Goal: Information Seeking & Learning: Learn about a topic

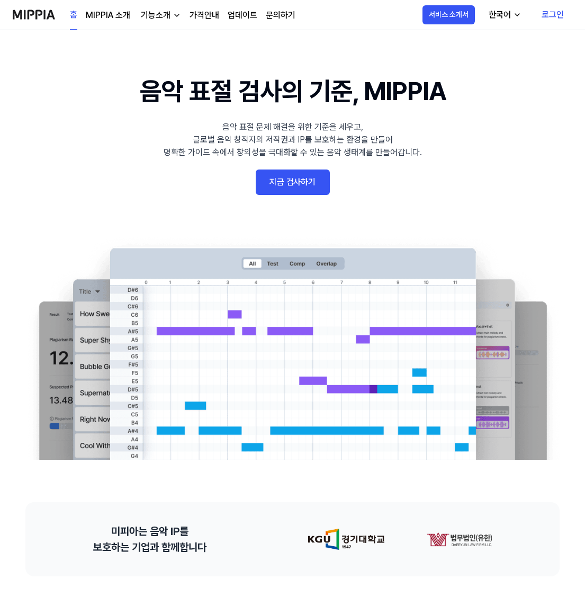
click at [553, 11] on link "로그인" at bounding box center [553, 15] width 39 height 30
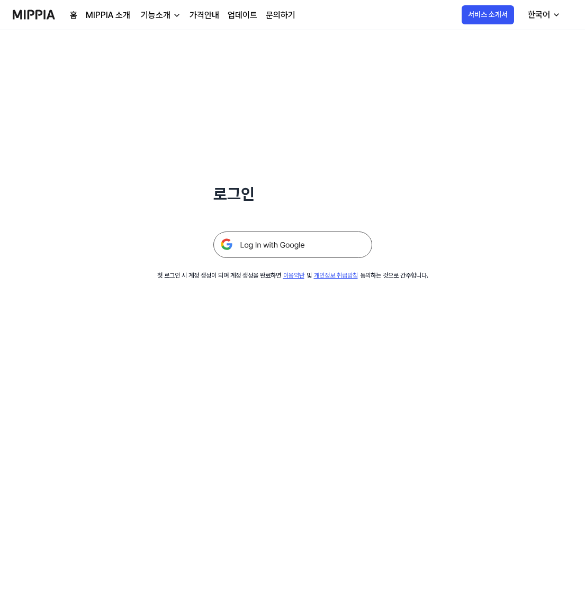
click at [339, 236] on img at bounding box center [293, 245] width 159 height 26
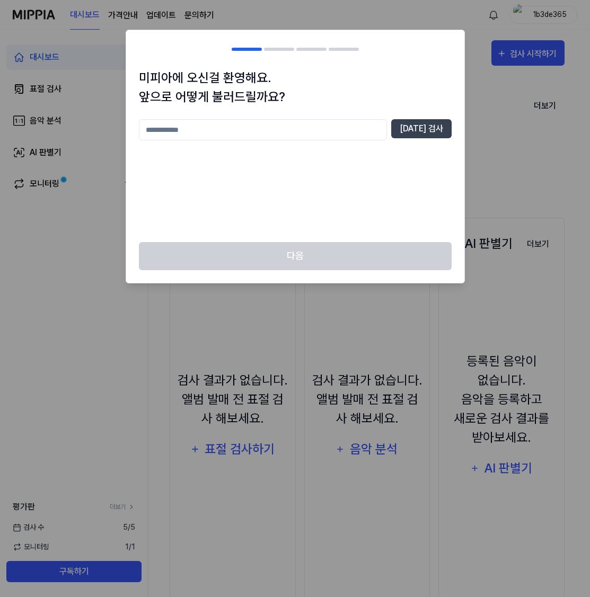
click at [262, 128] on input "text" at bounding box center [263, 129] width 248 height 21
type input "*"
click at [423, 128] on button "[DATE] 검사" at bounding box center [421, 128] width 60 height 19
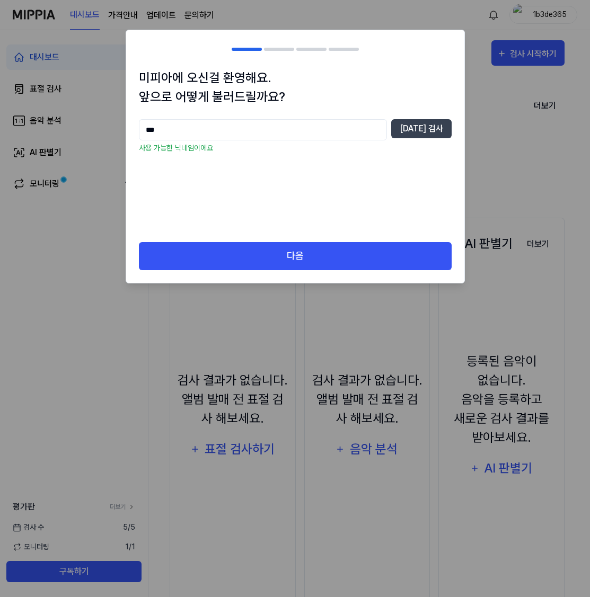
click at [243, 129] on input "***" at bounding box center [263, 129] width 248 height 21
click at [243, 128] on input "***" at bounding box center [263, 129] width 248 height 21
type input "*"
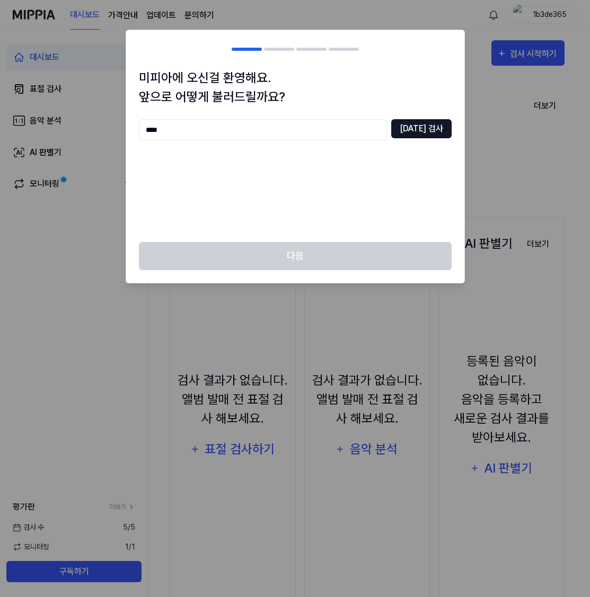
type input "****"
click at [421, 129] on button "[DATE] 검사" at bounding box center [421, 128] width 60 height 19
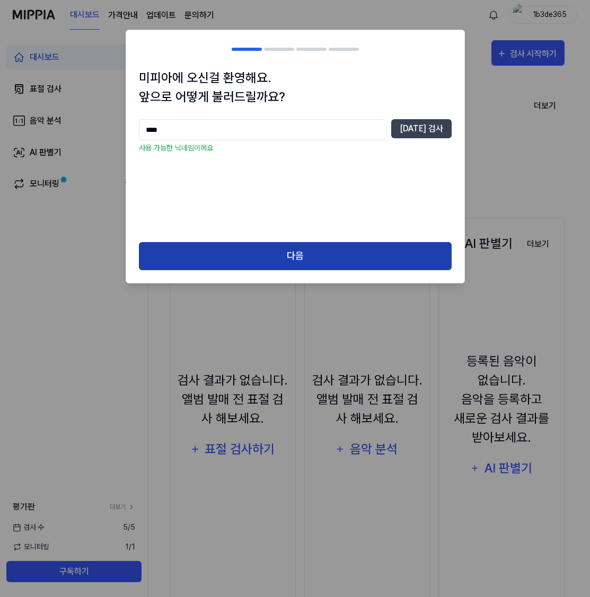
click at [332, 264] on button "다음" at bounding box center [295, 256] width 313 height 28
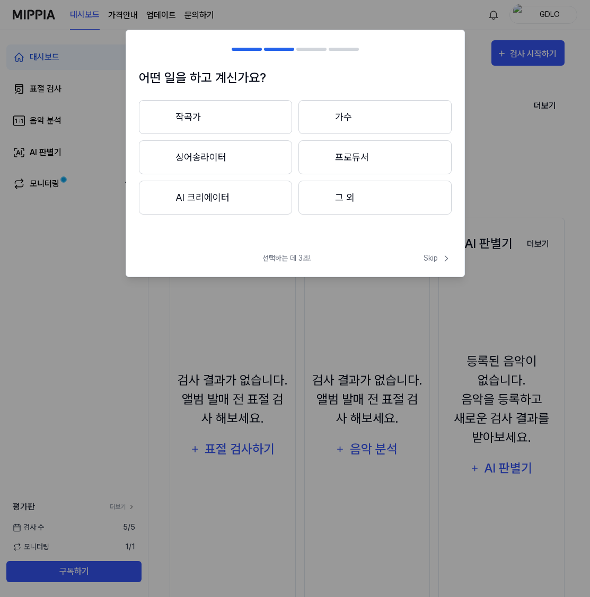
click at [264, 129] on button "작곡가" at bounding box center [215, 117] width 153 height 34
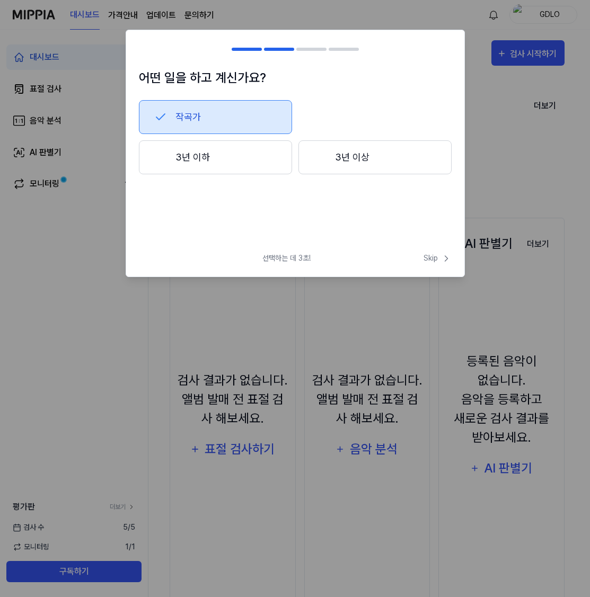
click at [264, 152] on button "3년 이하" at bounding box center [215, 157] width 153 height 34
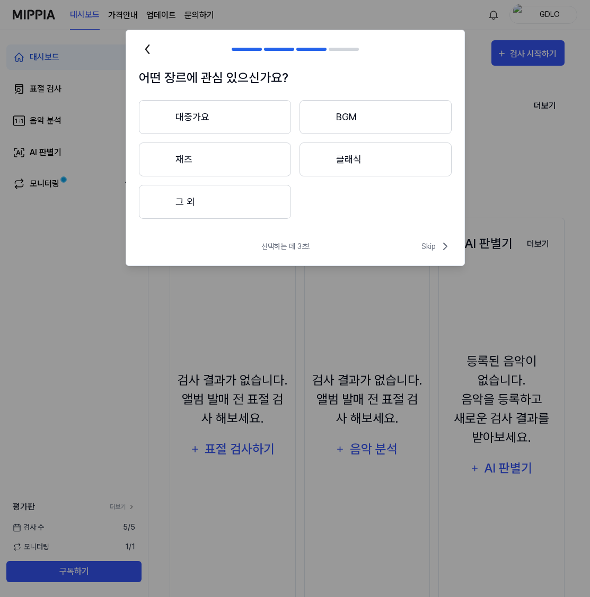
click at [265, 43] on h2 at bounding box center [295, 49] width 338 height 38
click at [270, 48] on div at bounding box center [279, 49] width 30 height 3
click at [146, 48] on icon at bounding box center [146, 49] width 3 height 8
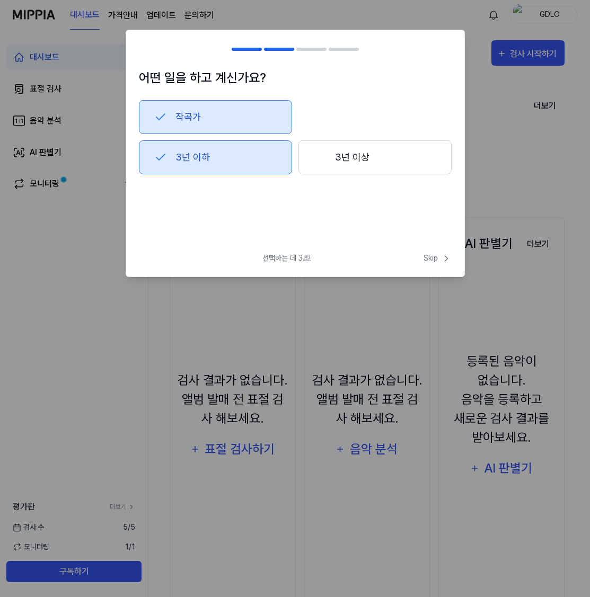
click at [146, 48] on div at bounding box center [145, 49] width 13 height 13
click at [358, 158] on button "3년 이상" at bounding box center [374, 157] width 153 height 34
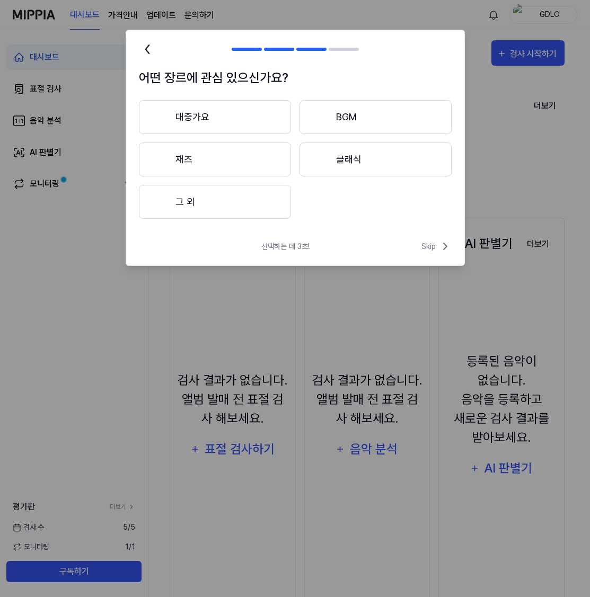
click at [215, 116] on button "대중가요" at bounding box center [215, 117] width 152 height 34
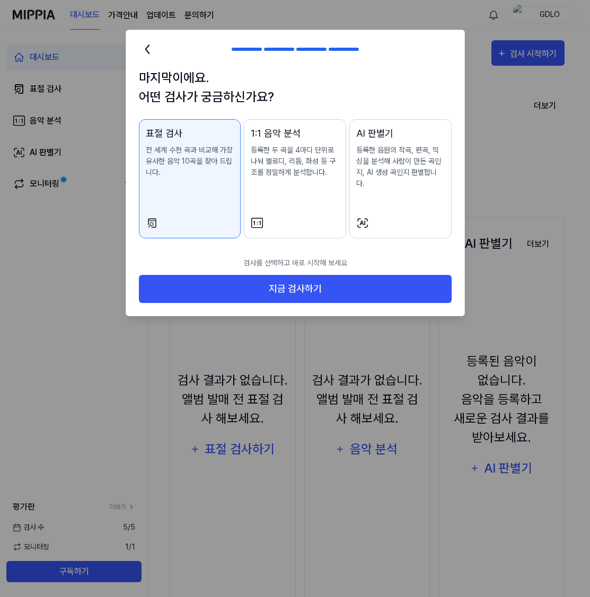
click at [280, 183] on div "1:1 음악 분석 등록한 두 곡을 4마디 단위로 나눠 멜로디, 리듬, 화성 등 구조를 정밀하게 분석합니다." at bounding box center [295, 162] width 88 height 73
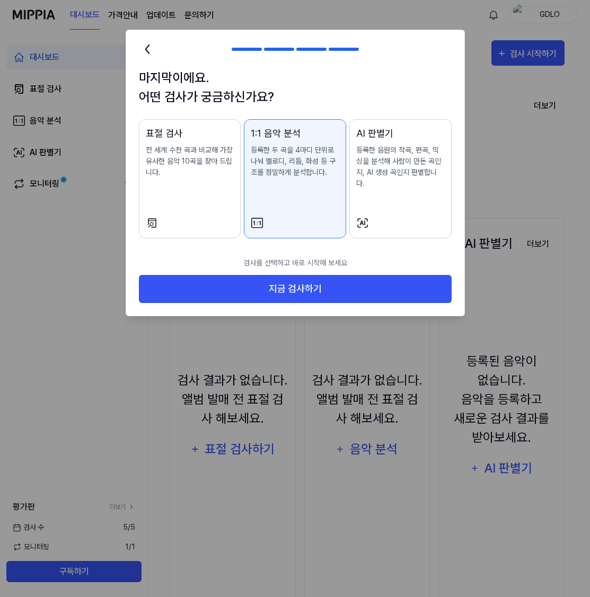
click at [208, 181] on div "표절 검사 전 세계 수천 곡과 비교해 가장 유사한 음악 10곡을 찾아 드립니다." at bounding box center [190, 162] width 88 height 73
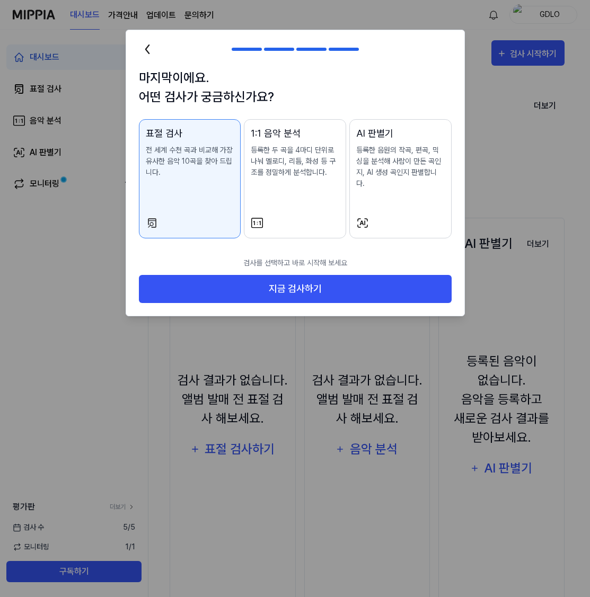
click at [300, 217] on div at bounding box center [295, 223] width 88 height 13
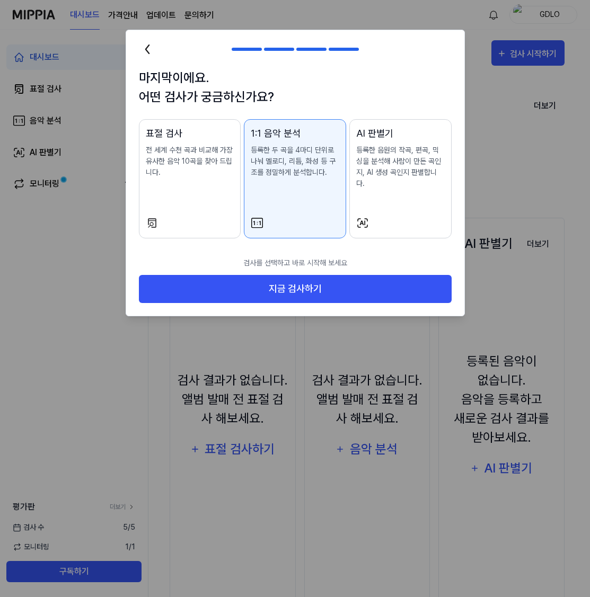
click at [196, 194] on div "표절 검사 전 세계 수천 곡과 비교해 가장 유사한 음악 10곡을 찾아 드립니다." at bounding box center [190, 162] width 88 height 73
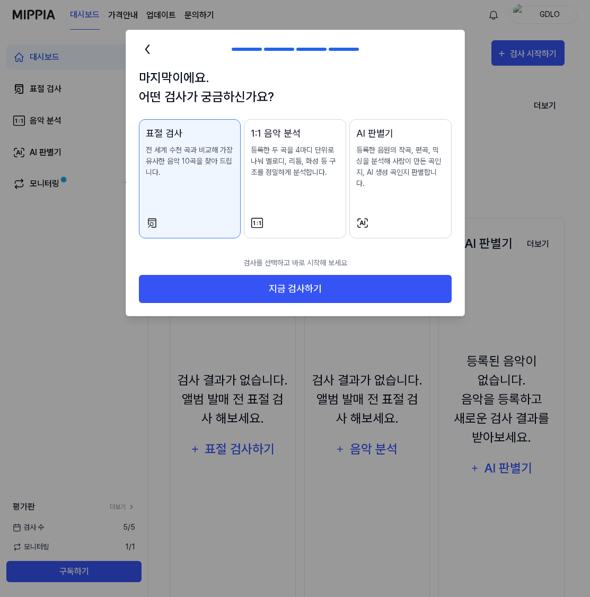
click at [286, 182] on div "1:1 음악 분석 등록한 두 곡을 4마디 단위로 나눠 멜로디, 리듬, 화성 등 구조를 정밀하게 분석합니다." at bounding box center [295, 162] width 88 height 73
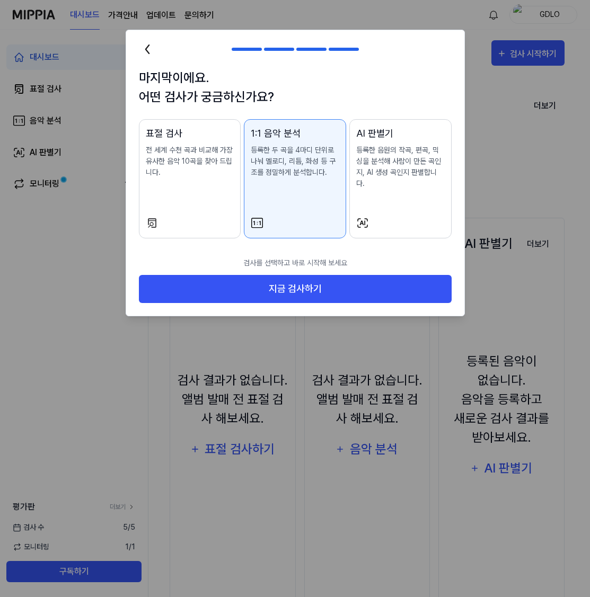
click at [192, 176] on p "전 세계 수천 곡과 비교해 가장 유사한 음악 10곡을 찾아 드립니다." at bounding box center [190, 161] width 88 height 33
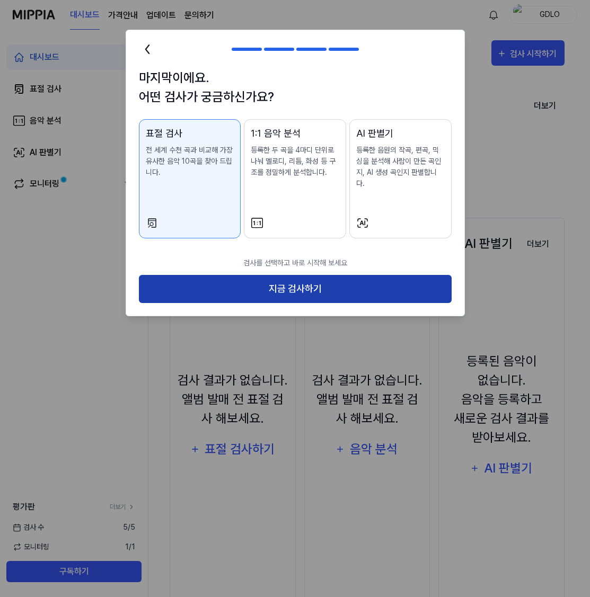
click at [279, 275] on button "지금 검사하기" at bounding box center [295, 289] width 313 height 28
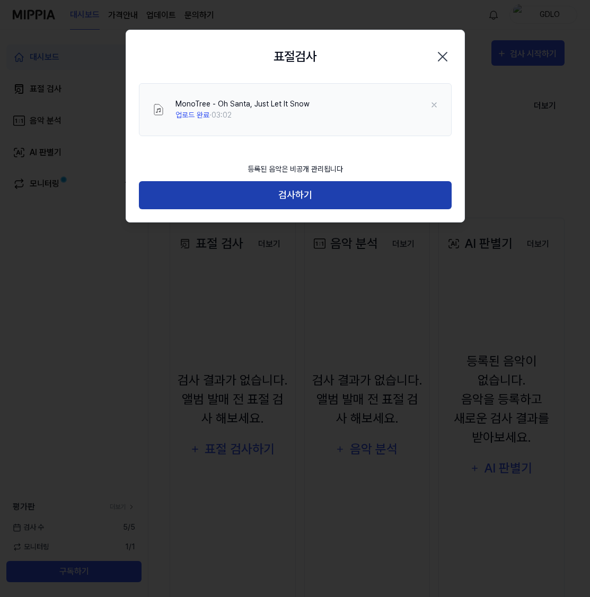
click at [357, 194] on button "검사하기" at bounding box center [295, 195] width 313 height 28
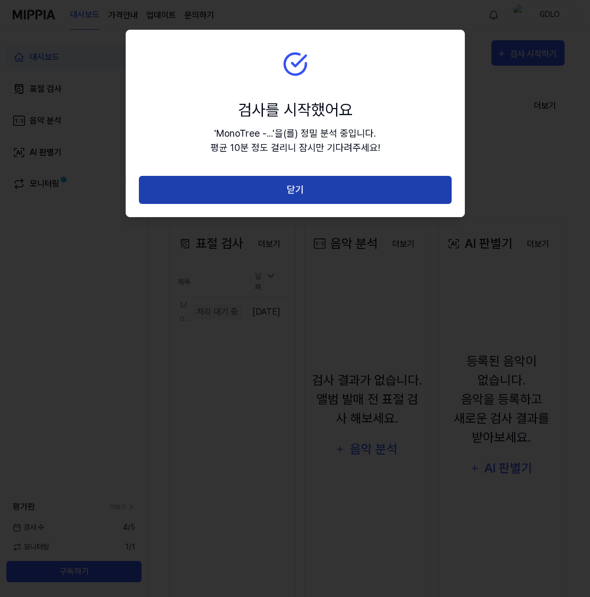
click at [384, 196] on button "닫기" at bounding box center [295, 190] width 313 height 28
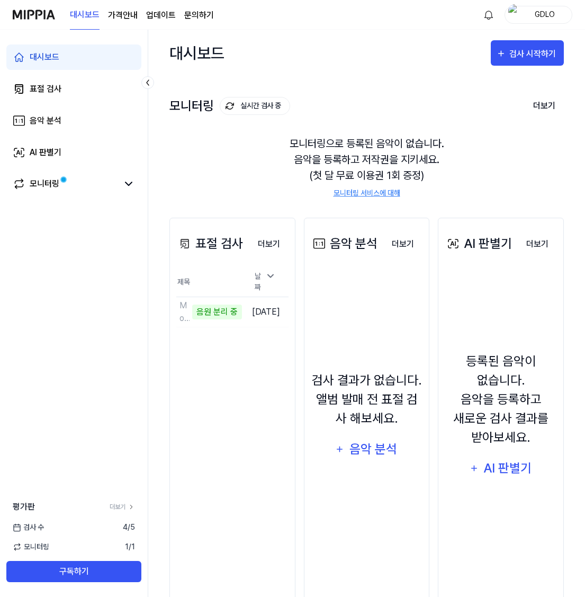
click at [33, 527] on span "검사 수" at bounding box center [28, 527] width 31 height 11
click at [38, 546] on span "모니터링" at bounding box center [31, 546] width 37 height 11
click at [106, 567] on button "구독하기" at bounding box center [73, 571] width 135 height 21
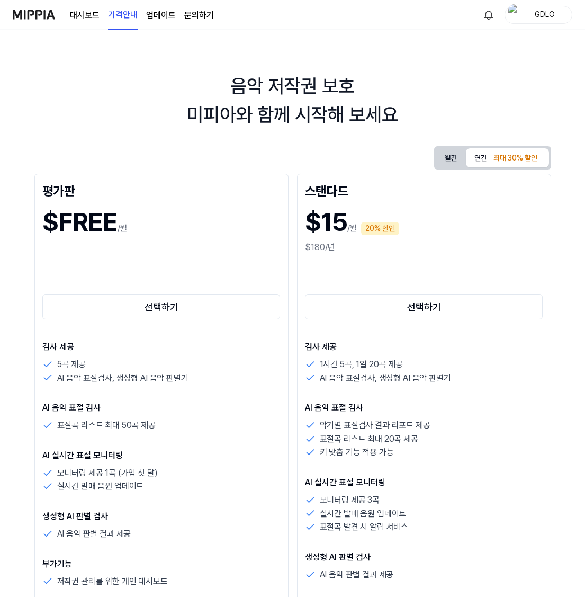
click at [451, 152] on button "월간" at bounding box center [452, 158] width 30 height 20
click at [478, 152] on button "연간 최대 30% 할인" at bounding box center [507, 157] width 83 height 19
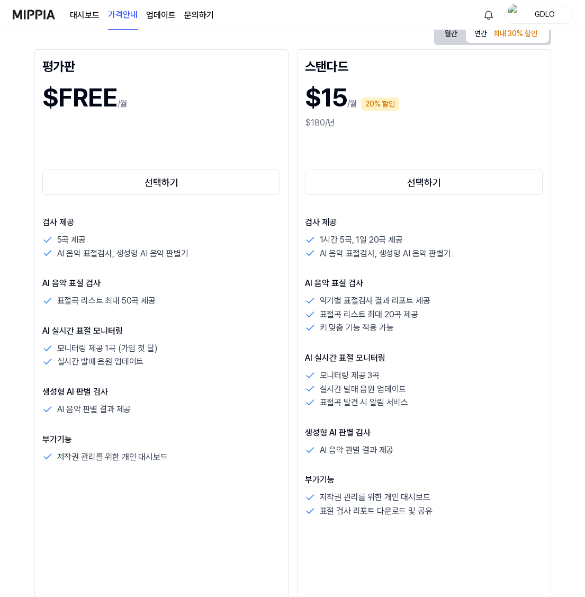
scroll to position [48, 0]
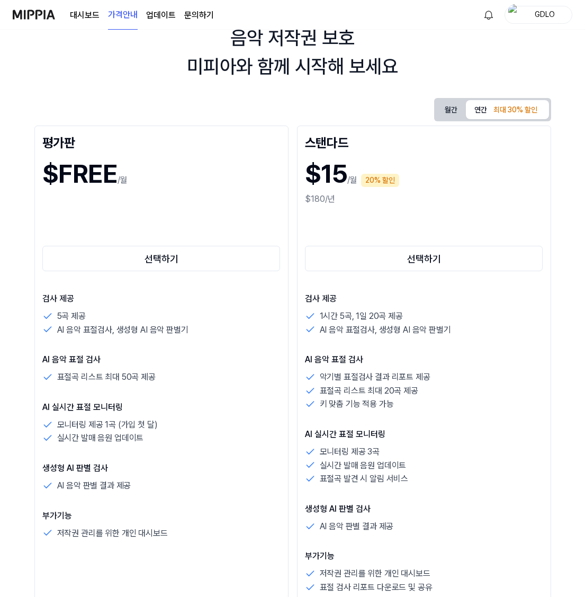
click at [453, 115] on button "월간" at bounding box center [452, 110] width 30 height 20
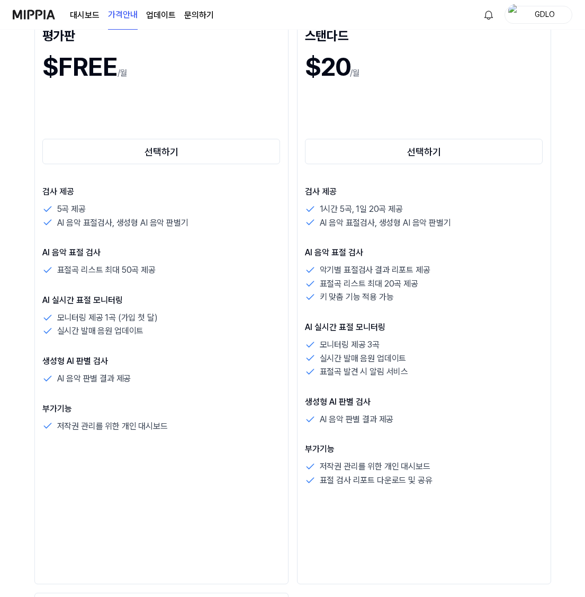
scroll to position [0, 0]
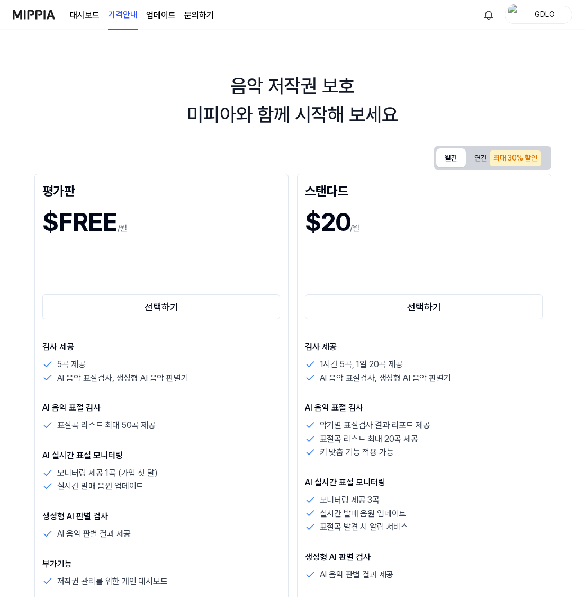
click at [160, 12] on link "업데이트" at bounding box center [161, 15] width 30 height 13
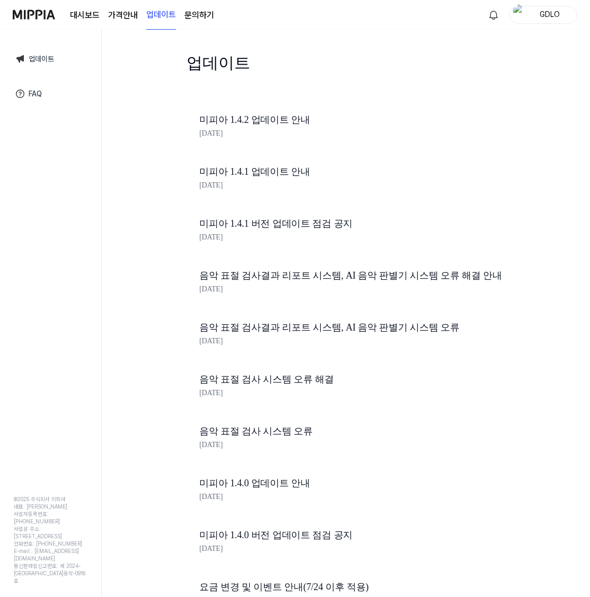
click at [125, 14] on page\) "가격안내" at bounding box center [123, 15] width 30 height 13
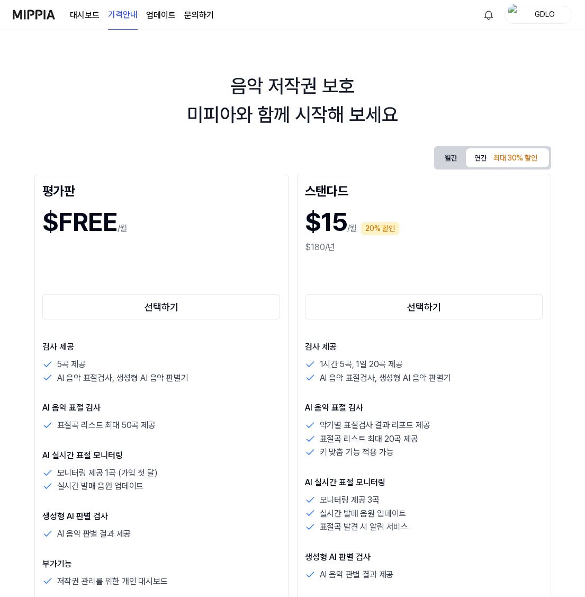
click at [95, 17] on link "대시보드" at bounding box center [85, 15] width 30 height 13
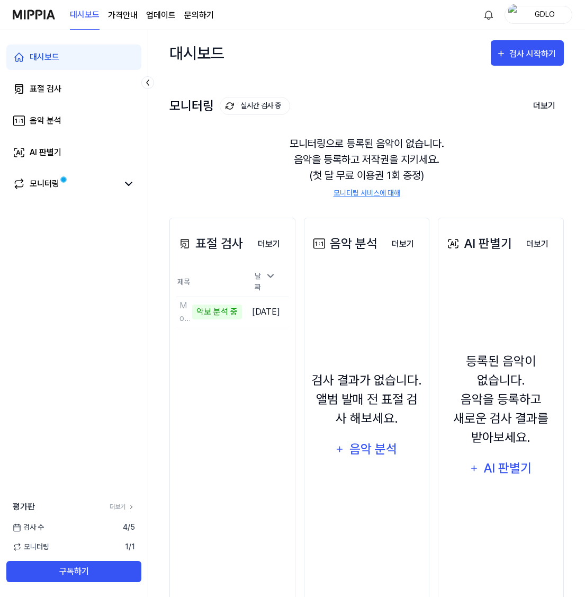
click at [375, 173] on div "모니터링으로 등록된 음악이 없습니다. 음악을 등록하고 저작권을 지키세요. (첫 달 무료 이용권 1회 증정) 모니터링 서비스에 대해" at bounding box center [367, 167] width 395 height 88
click at [126, 189] on icon at bounding box center [128, 183] width 13 height 13
click at [83, 185] on link "모니터링" at bounding box center [65, 183] width 105 height 13
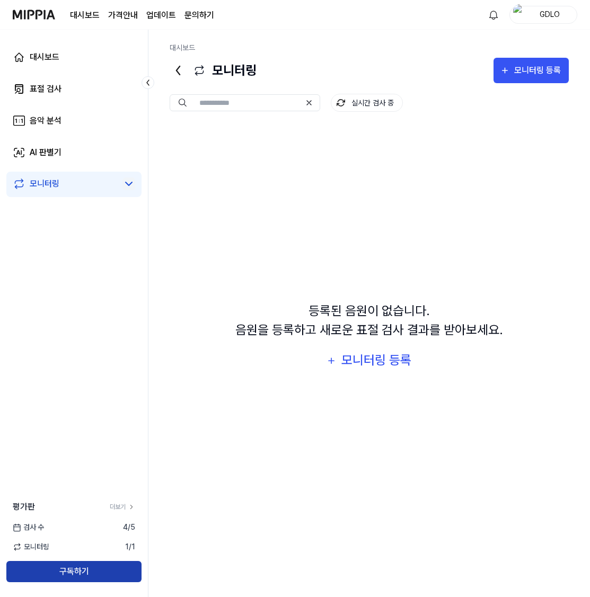
click at [92, 562] on button "구독하기" at bounding box center [73, 571] width 135 height 21
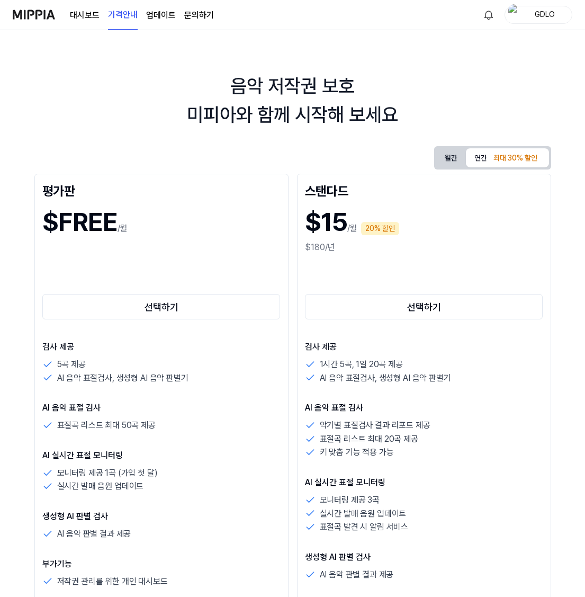
click at [447, 161] on button "월간" at bounding box center [452, 158] width 30 height 20
click at [85, 14] on link "대시보드" at bounding box center [85, 15] width 30 height 13
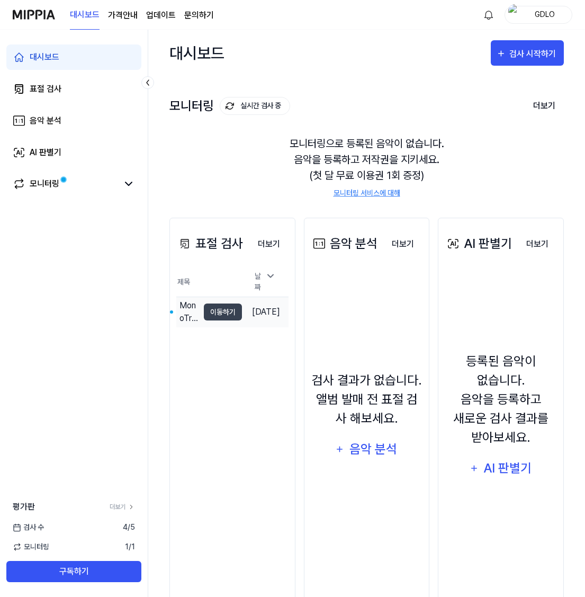
click at [253, 304] on td "[DATE]" at bounding box center [265, 312] width 47 height 30
click at [180, 303] on div "MonoTree - Oh Santa, Just Let It Snow" at bounding box center [189, 311] width 19 height 25
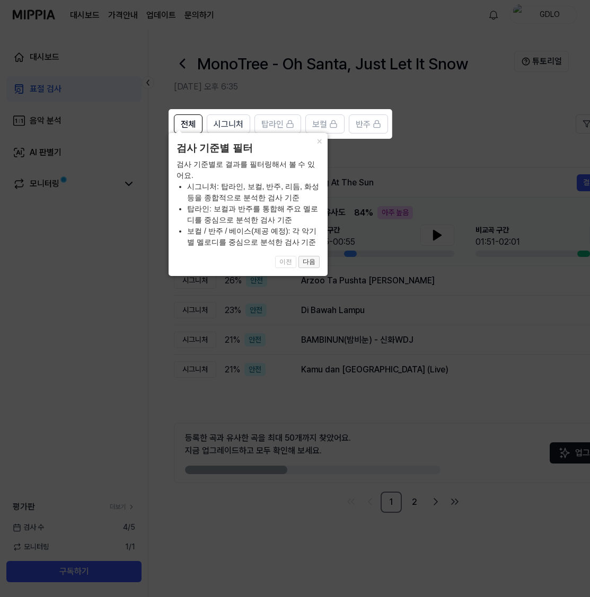
click at [307, 261] on button "다음" at bounding box center [308, 262] width 21 height 13
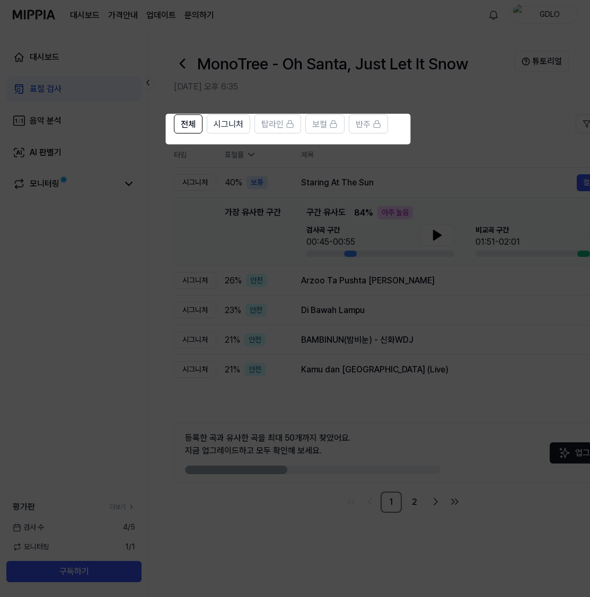
scroll to position [0, 33]
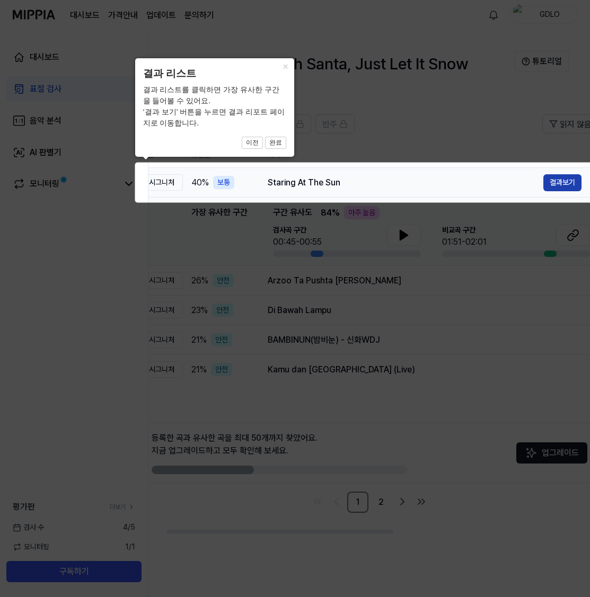
click at [558, 181] on button "결과보기" at bounding box center [562, 182] width 38 height 17
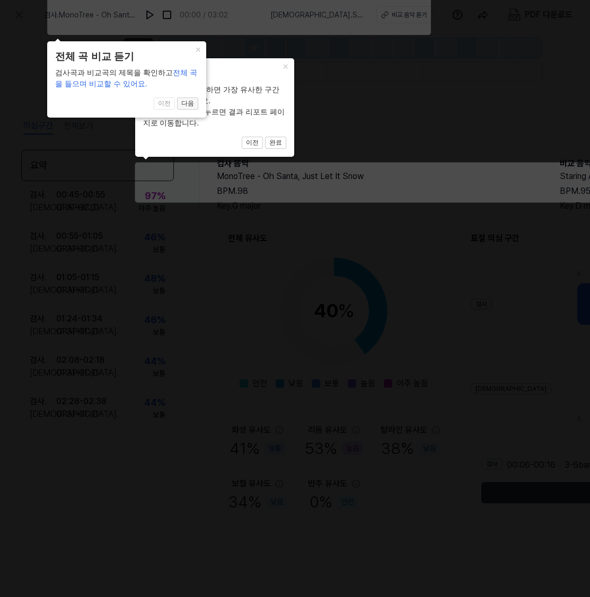
click at [187, 104] on button "다음" at bounding box center [187, 103] width 21 height 13
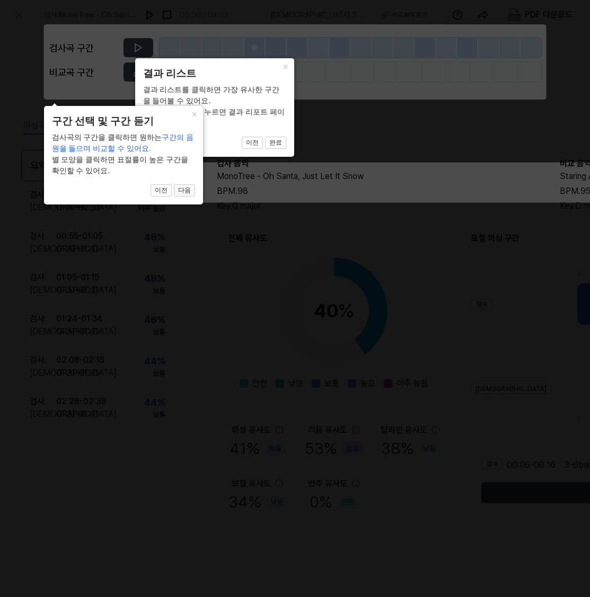
click at [185, 185] on button "다음" at bounding box center [184, 190] width 21 height 13
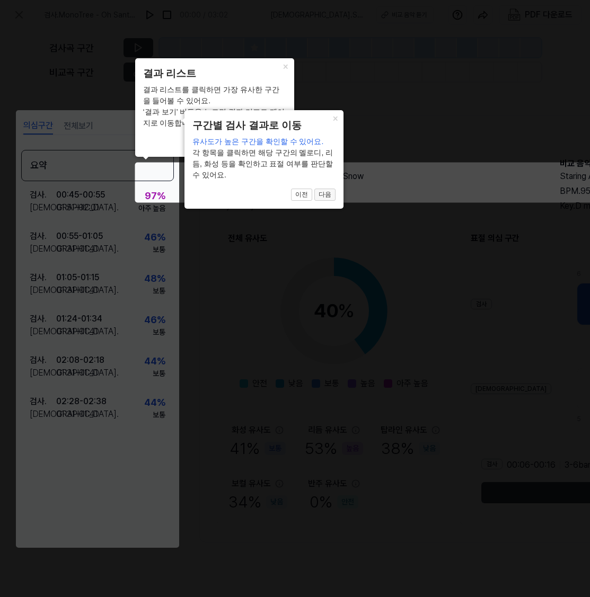
click at [324, 189] on button "다음" at bounding box center [324, 195] width 21 height 13
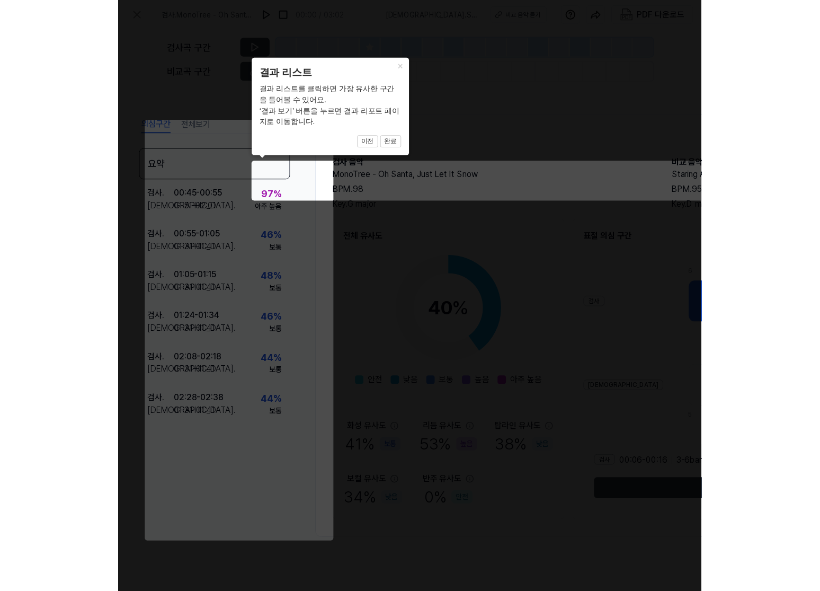
scroll to position [0, 330]
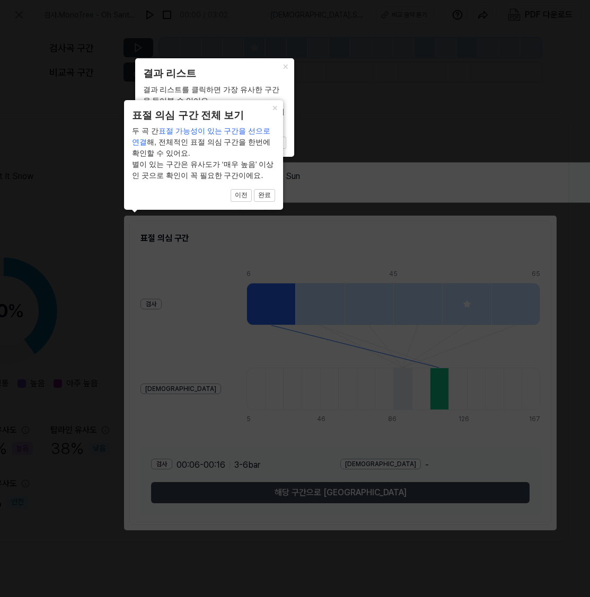
click at [270, 204] on div "× 표절 의심 구간 전체 보기 두 곡 간 표절 가능성이 있는 구간을 선으로 연결 해, 전체적인 표절 의심 구간을 한번에 확인할 수 있어요. 별…" at bounding box center [203, 155] width 159 height 110
click at [271, 194] on button "완료" at bounding box center [264, 195] width 21 height 13
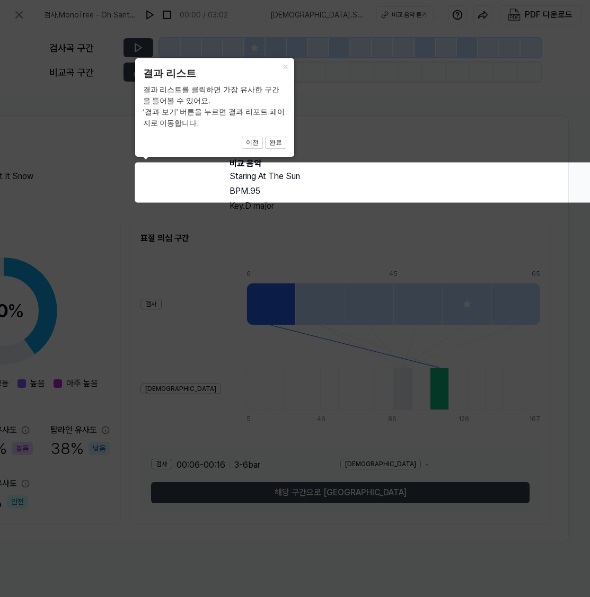
click at [279, 149] on div "× 결과 리스트 결과 리스트를 클릭하면 가장 유사한 구간을 들어볼 수 있어요. ‘결과 보기’ 버튼을 누르면 결과 리포트 페이지로 이동합니다. …" at bounding box center [214, 107] width 159 height 99
click at [280, 140] on button "완료" at bounding box center [275, 143] width 21 height 13
click at [279, 141] on button "완료" at bounding box center [275, 143] width 21 height 13
click at [278, 141] on button "완료" at bounding box center [275, 143] width 21 height 13
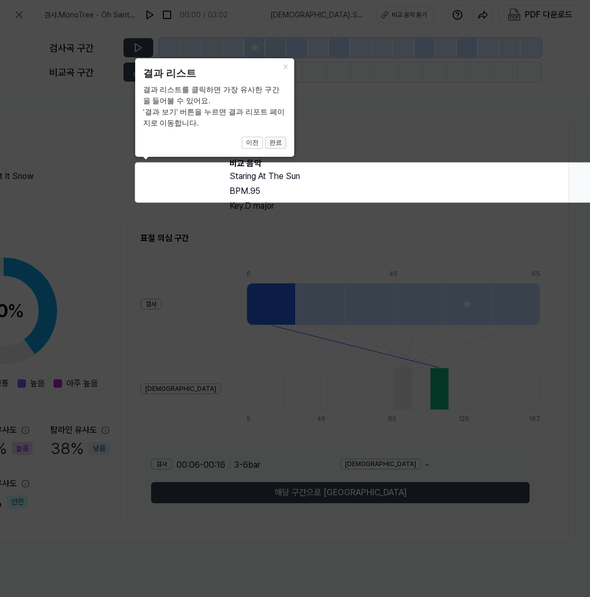
click at [279, 141] on button "완료" at bounding box center [275, 143] width 21 height 13
click at [359, 128] on icon at bounding box center [301, 298] width 603 height 597
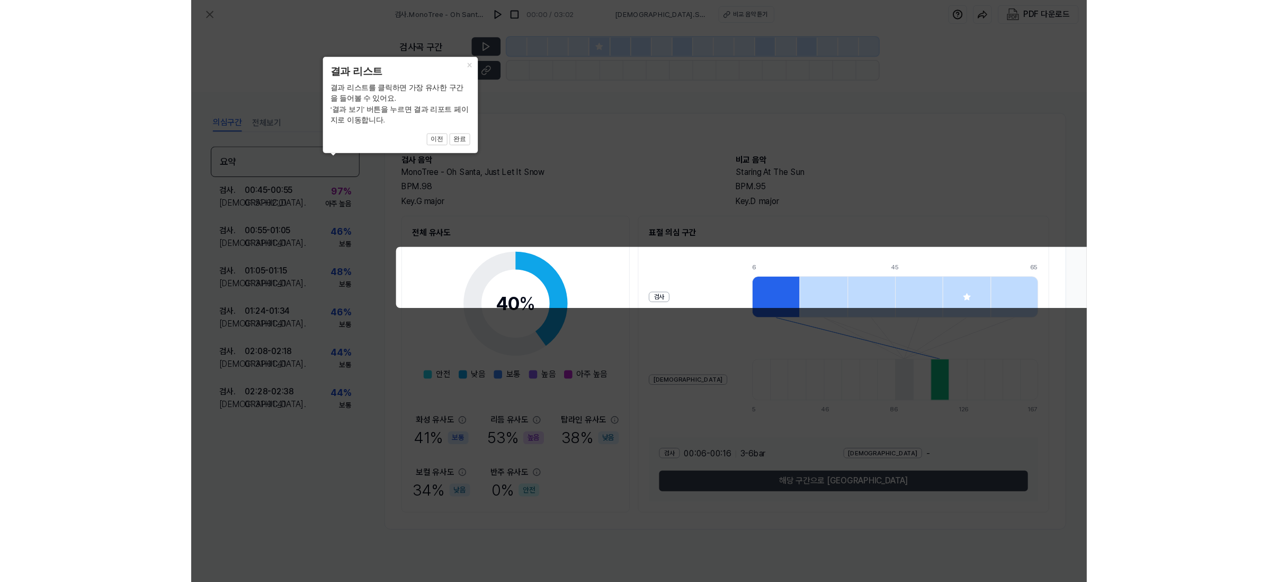
scroll to position [0, 0]
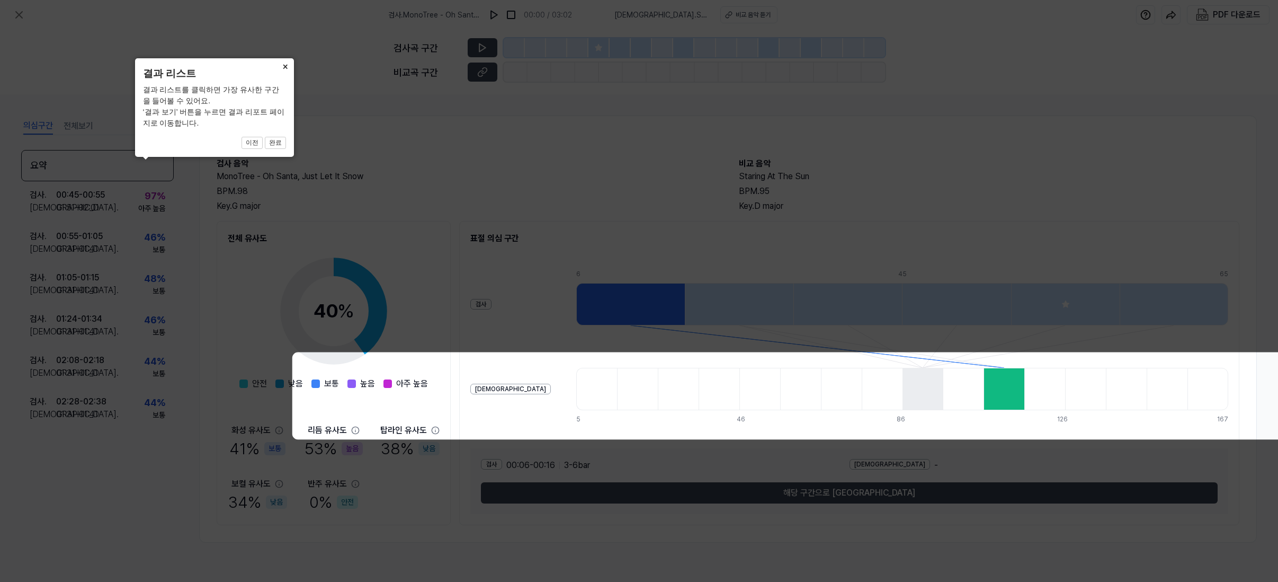
click at [289, 65] on button "×" at bounding box center [285, 65] width 17 height 15
click at [286, 65] on button "×" at bounding box center [285, 65] width 17 height 15
click at [285, 64] on button "×" at bounding box center [285, 65] width 17 height 15
click at [248, 142] on button "이전" at bounding box center [252, 143] width 21 height 13
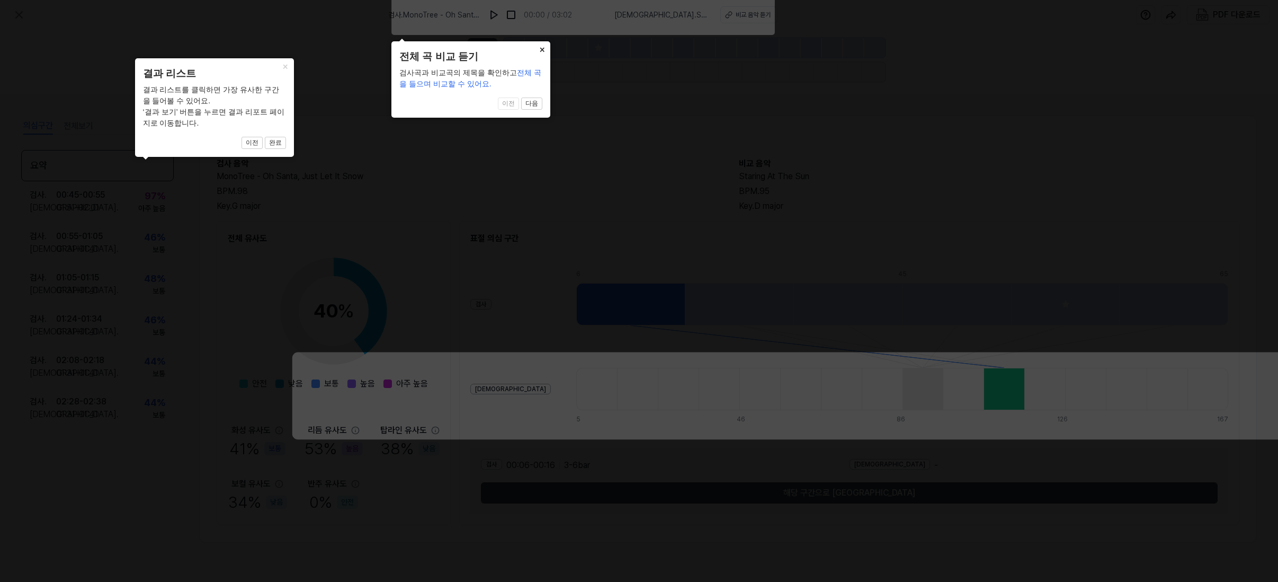
click at [543, 47] on button "×" at bounding box center [542, 48] width 17 height 15
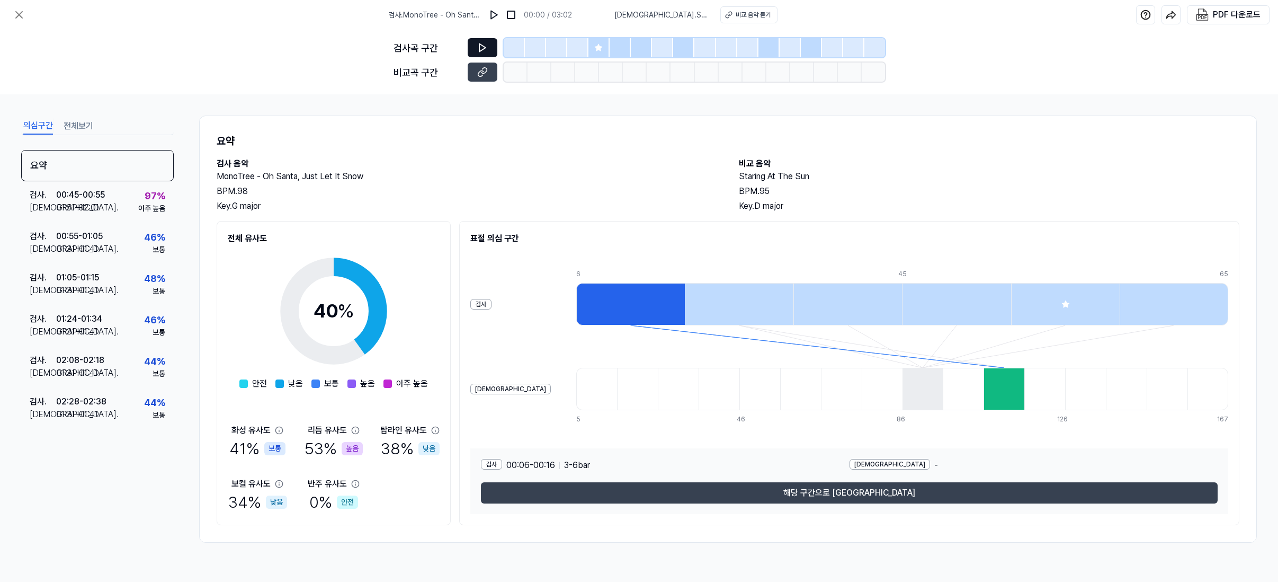
click at [483, 38] on button at bounding box center [483, 47] width 30 height 19
click at [483, 51] on icon at bounding box center [482, 47] width 11 height 11
click at [547, 53] on div at bounding box center [556, 47] width 21 height 19
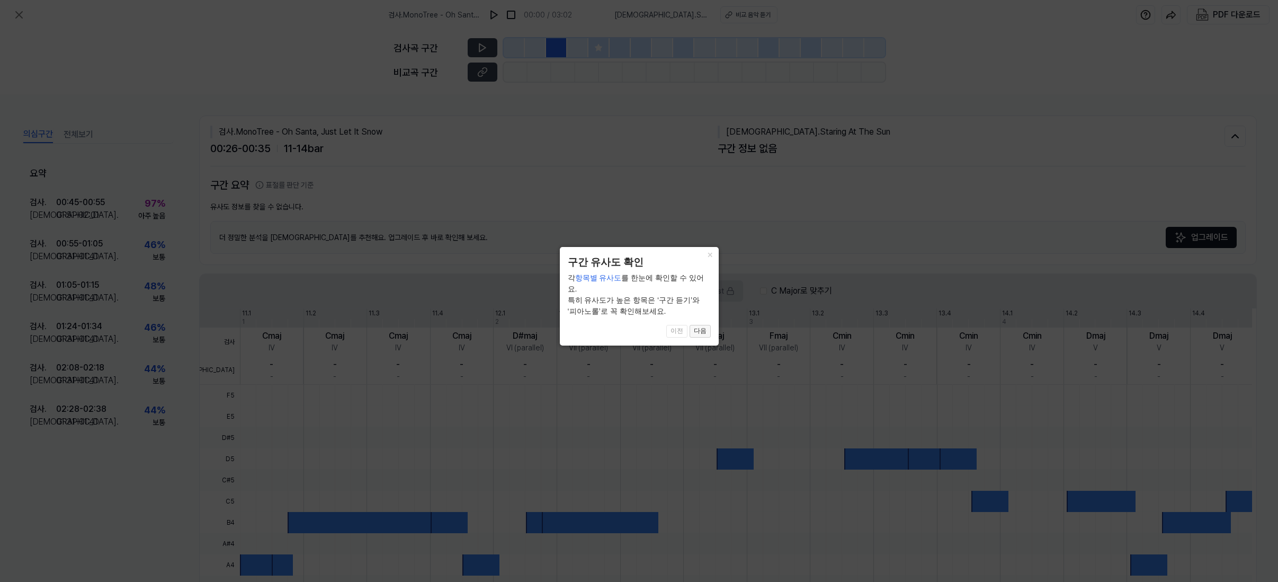
click at [704, 325] on button "다음" at bounding box center [700, 331] width 21 height 13
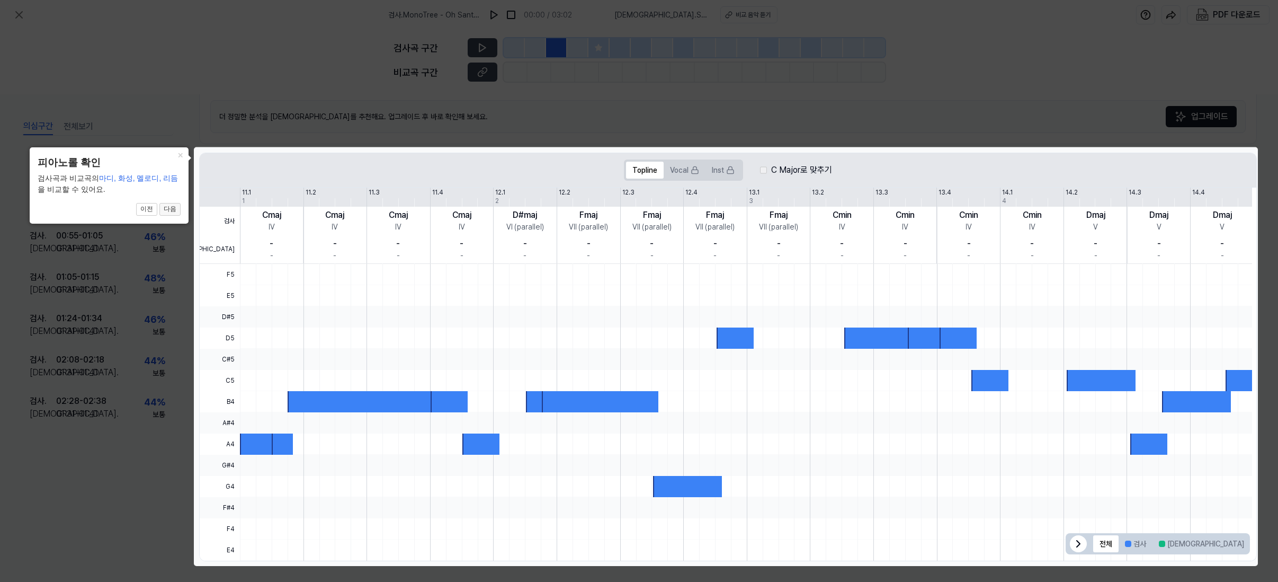
click at [168, 209] on button "다음" at bounding box center [169, 209] width 21 height 13
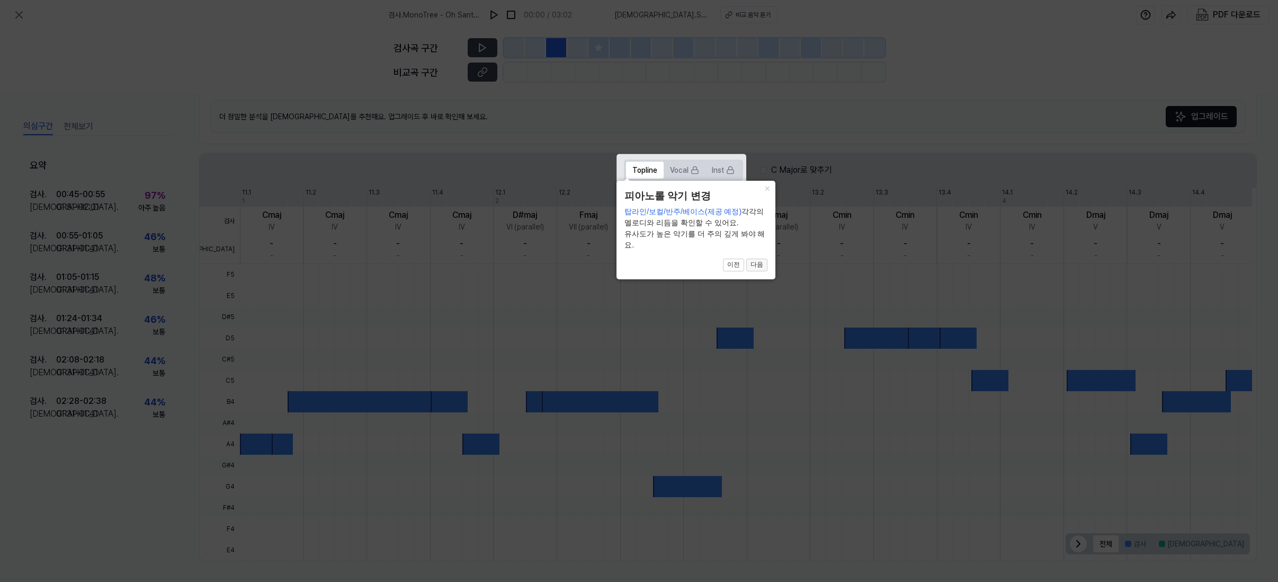
click at [754, 269] on button "다음" at bounding box center [757, 265] width 21 height 13
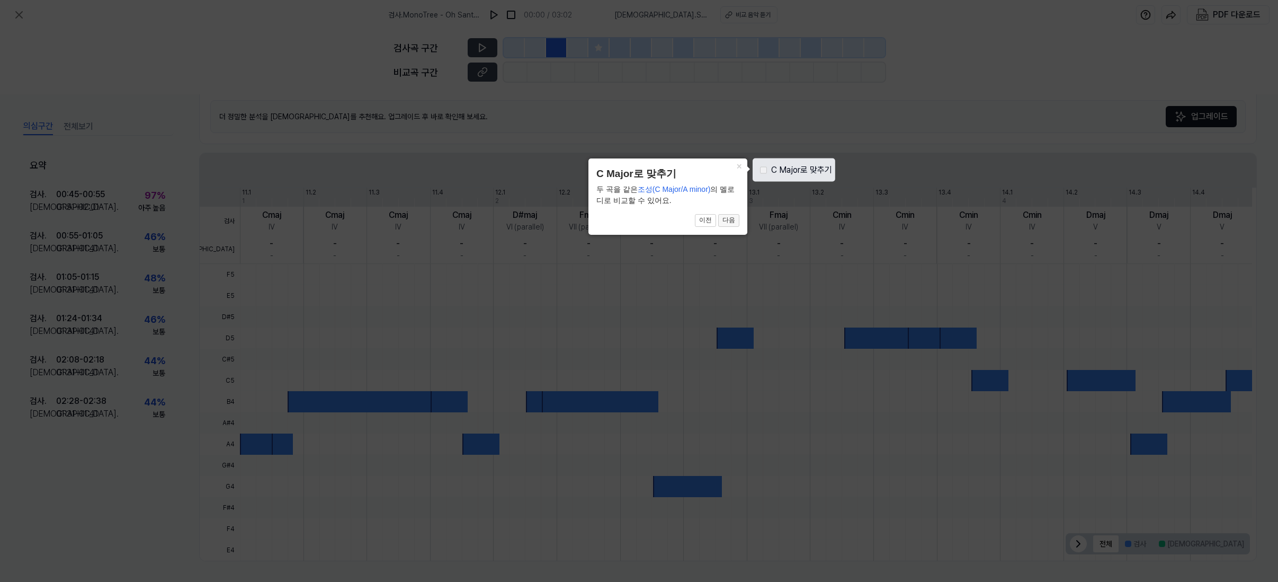
click at [728, 222] on button "다음" at bounding box center [728, 220] width 21 height 13
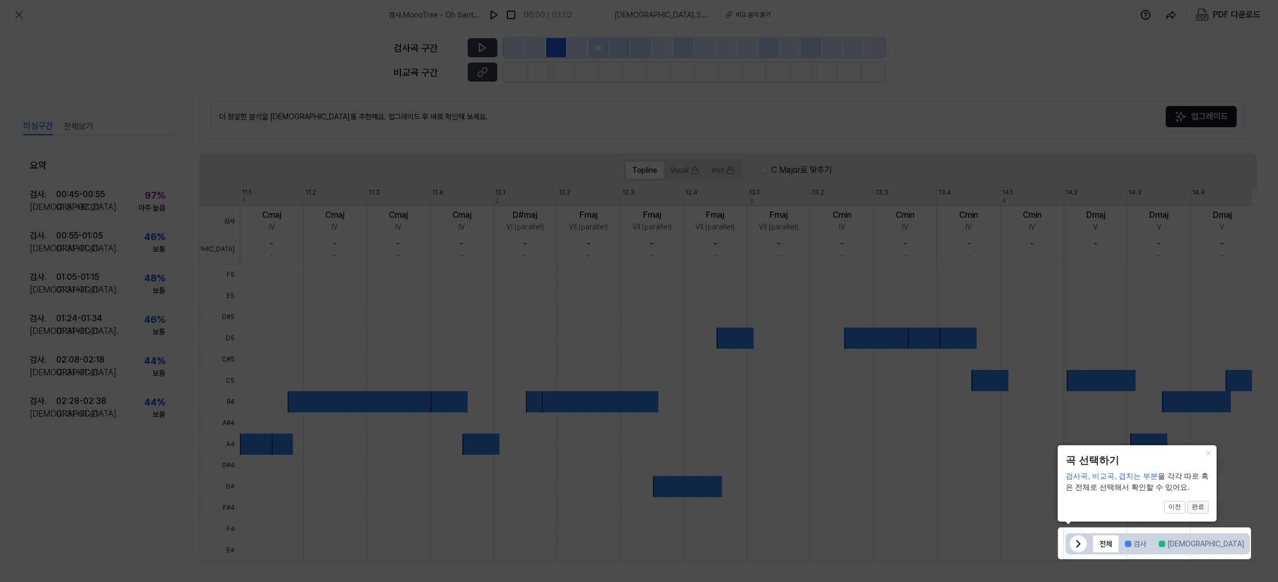
click at [1199, 509] on button "완료" at bounding box center [1198, 507] width 21 height 13
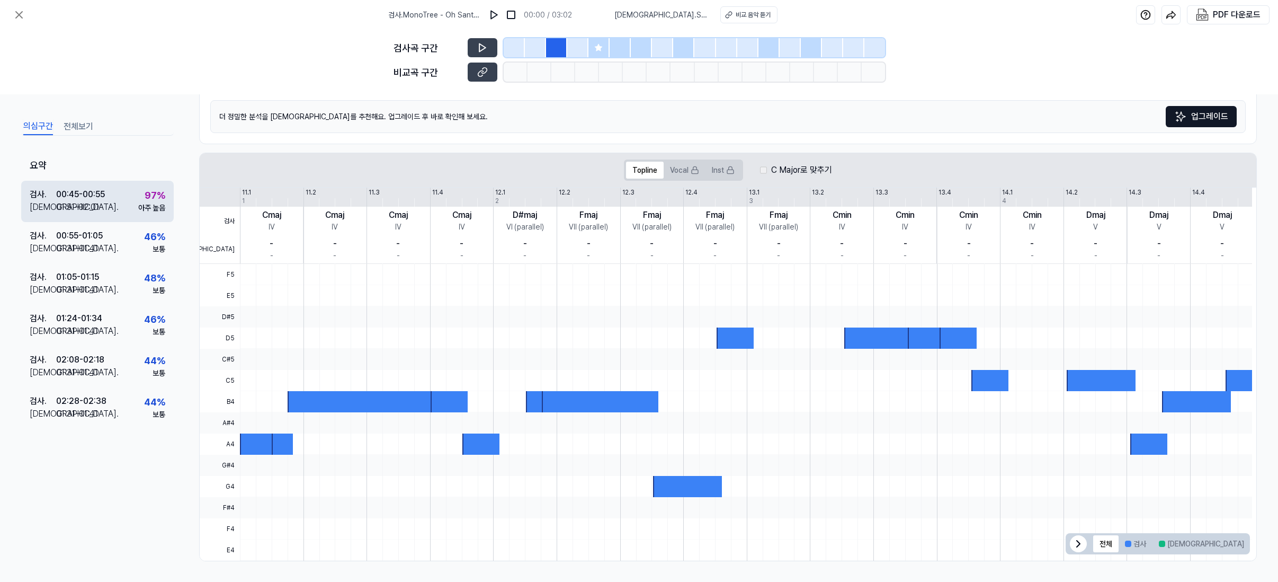
click at [113, 208] on div "검사 . 00:45 - 00:55 비교 . 01:51 - 02:01 97 % 아주 높음" at bounding box center [97, 201] width 153 height 41
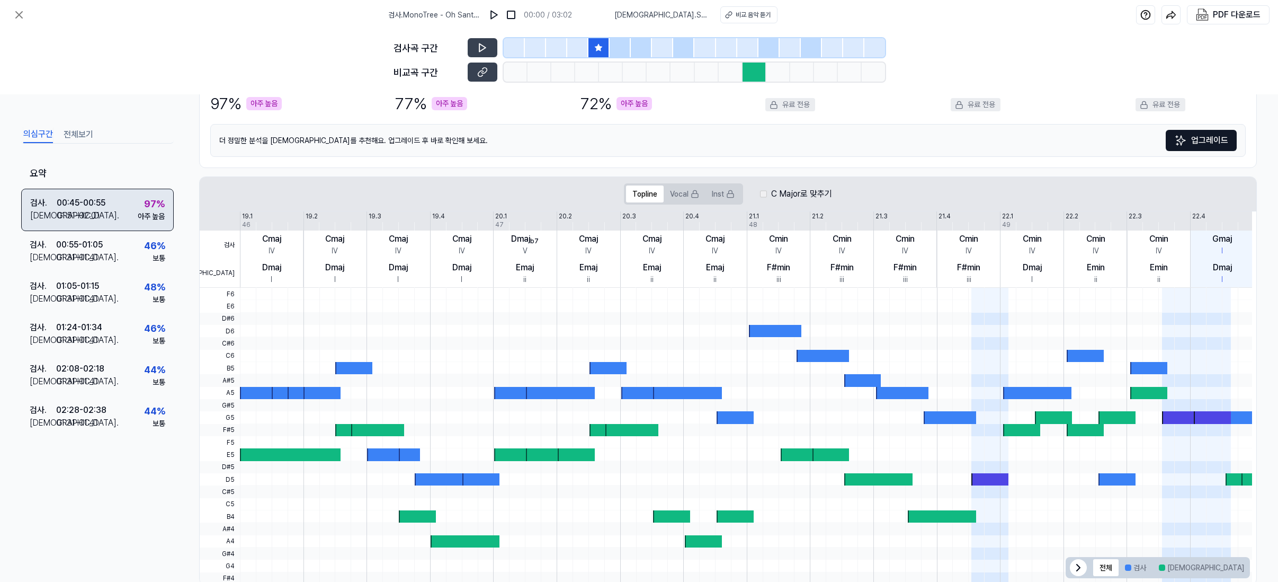
scroll to position [145, 0]
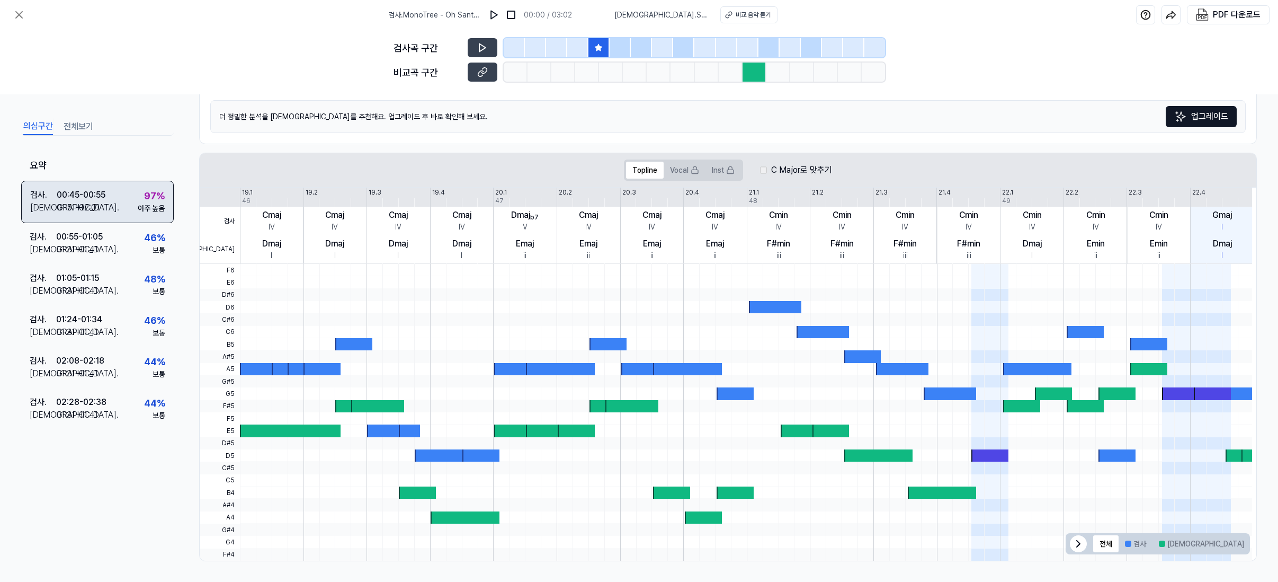
click at [97, 201] on div "01:51 - 02:01" at bounding box center [78, 207] width 43 height 13
click at [110, 189] on div "검사 . 00:45 - 00:55 비교 . 01:51 - 02:01 97 % 아주 높음" at bounding box center [97, 202] width 153 height 42
click at [111, 189] on div "검사 . 00:45 - 00:55 비교 . 01:51 - 02:01 97 % 아주 높음" at bounding box center [97, 202] width 153 height 42
click at [491, 45] on button at bounding box center [483, 47] width 30 height 19
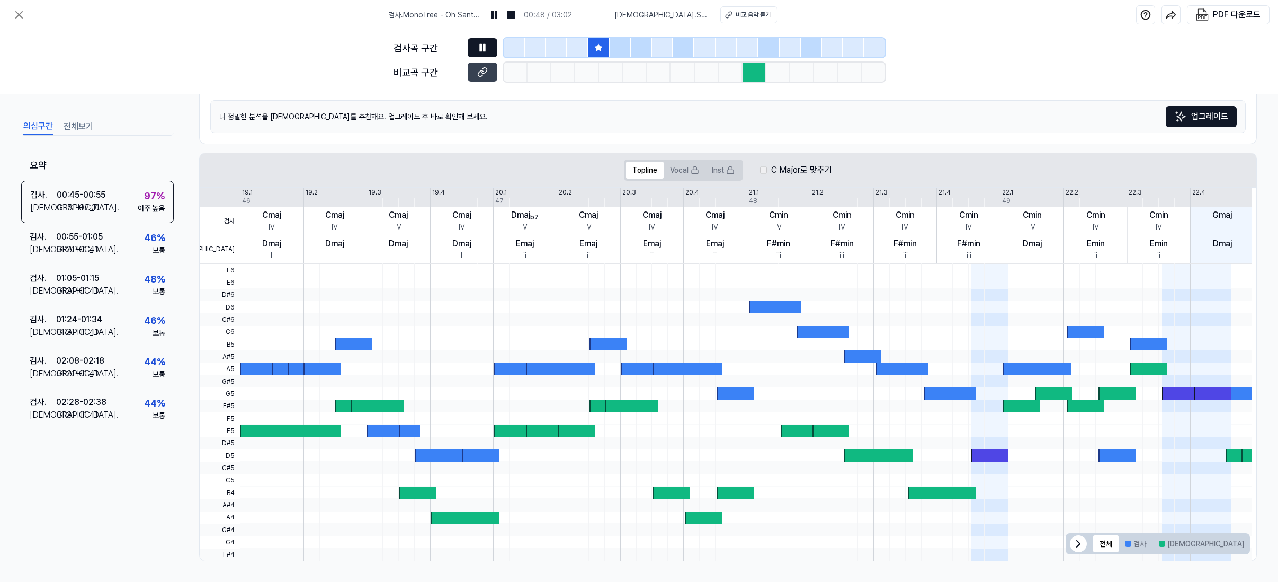
click at [491, 45] on button at bounding box center [483, 47] width 30 height 19
click at [757, 72] on div at bounding box center [755, 72] width 24 height 19
click at [676, 17] on span "비교 . Staring At The Sun" at bounding box center [661, 15] width 93 height 11
click at [500, 13] on img at bounding box center [494, 15] width 11 height 11
click at [624, 47] on div at bounding box center [620, 47] width 21 height 19
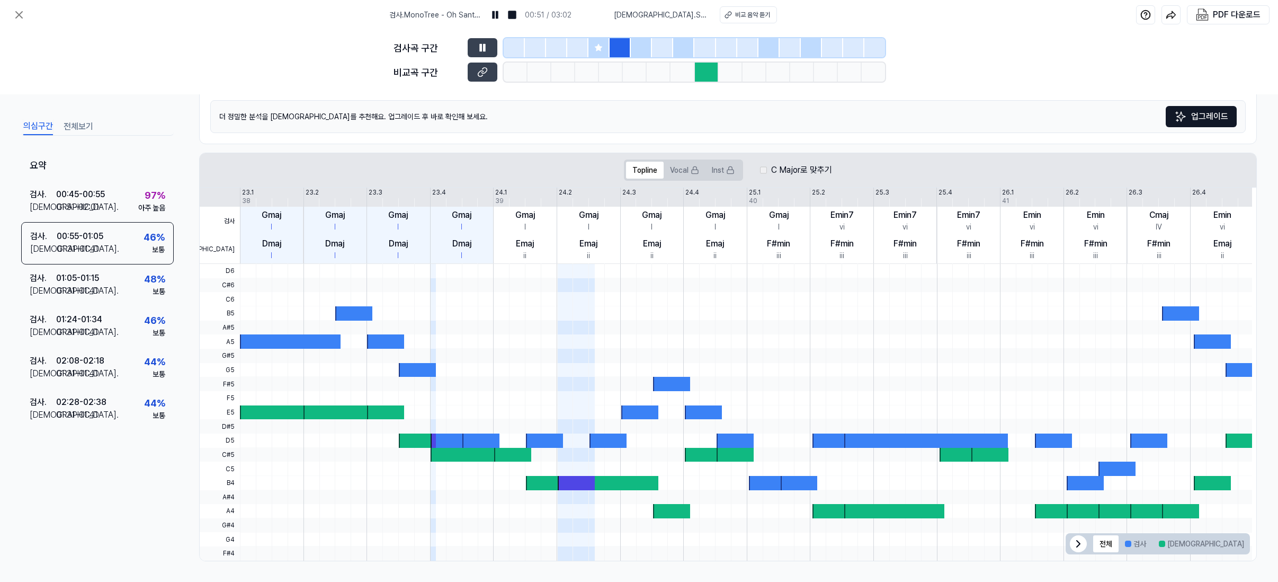
click at [601, 49] on icon at bounding box center [598, 47] width 8 height 8
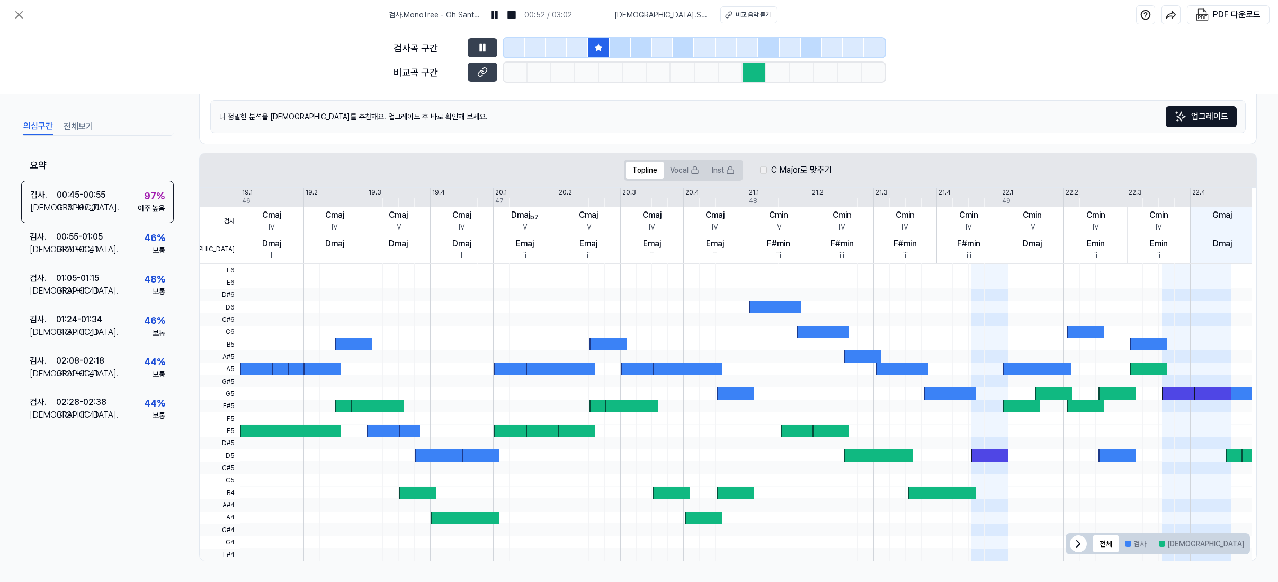
click at [549, 53] on div at bounding box center [556, 47] width 21 height 19
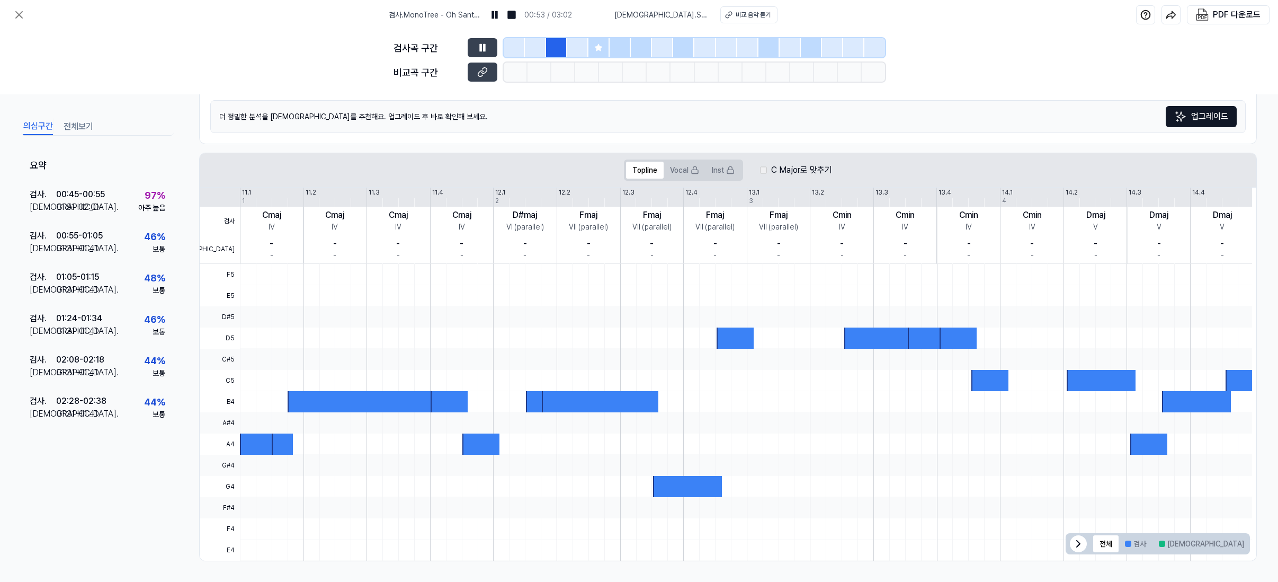
click at [513, 56] on div at bounding box center [514, 47] width 21 height 19
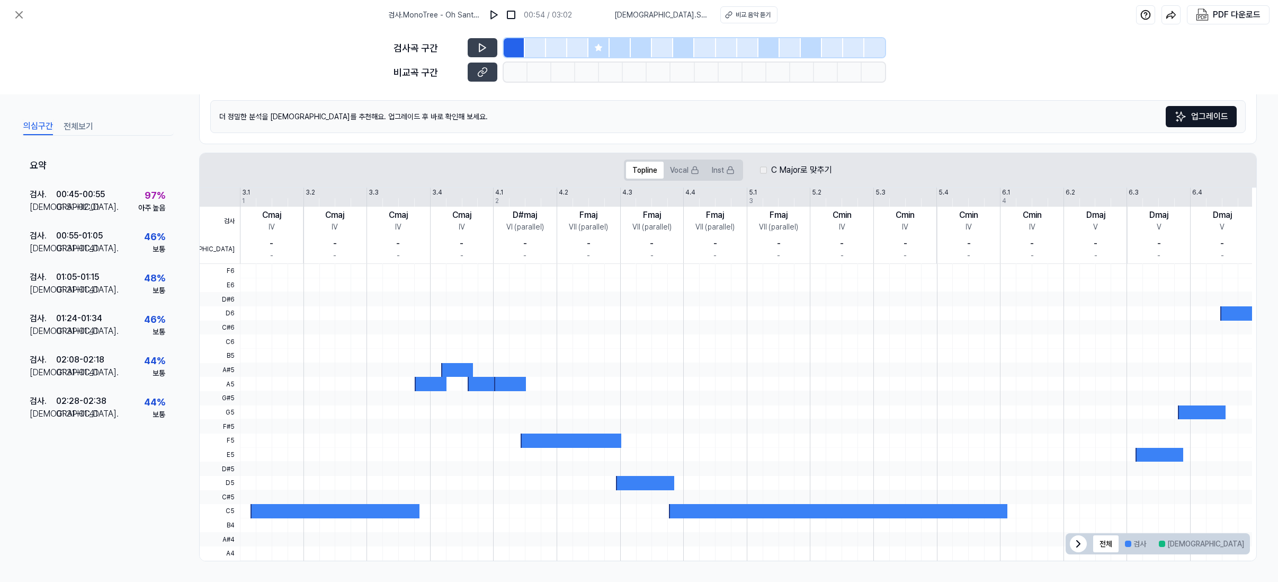
click at [678, 49] on div at bounding box center [683, 47] width 21 height 19
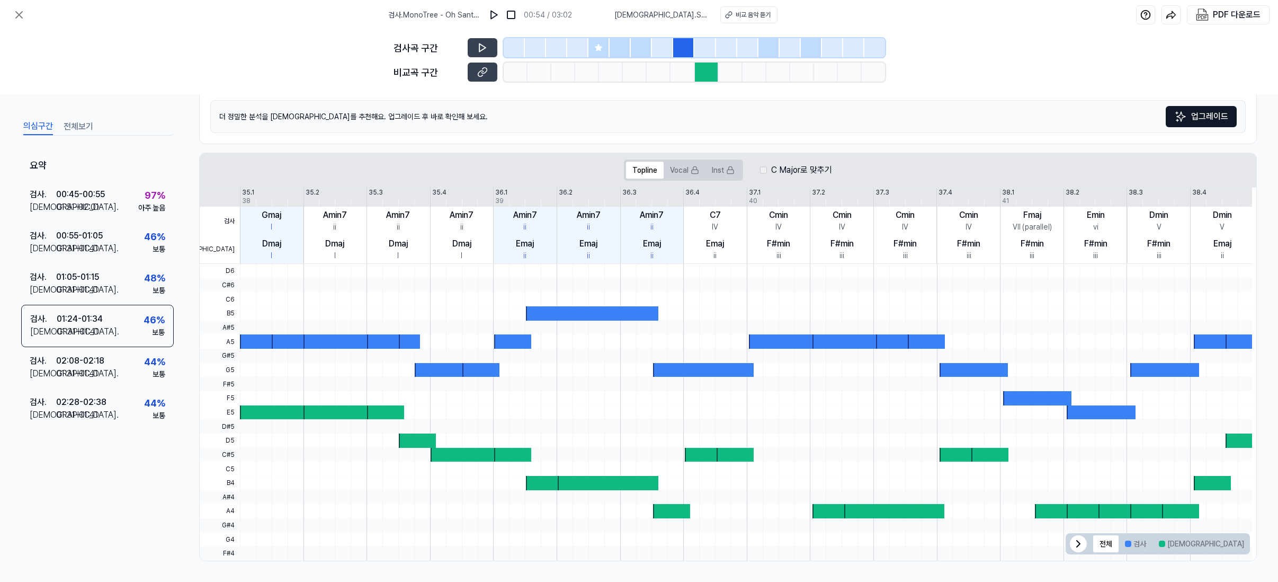
click at [704, 74] on div at bounding box center [707, 72] width 24 height 19
click at [474, 71] on button at bounding box center [483, 72] width 30 height 19
click at [107, 196] on div "검사 . 00:45 - 00:55 비교 . 01:51 - 02:01 97 % 아주 높음" at bounding box center [97, 201] width 153 height 41
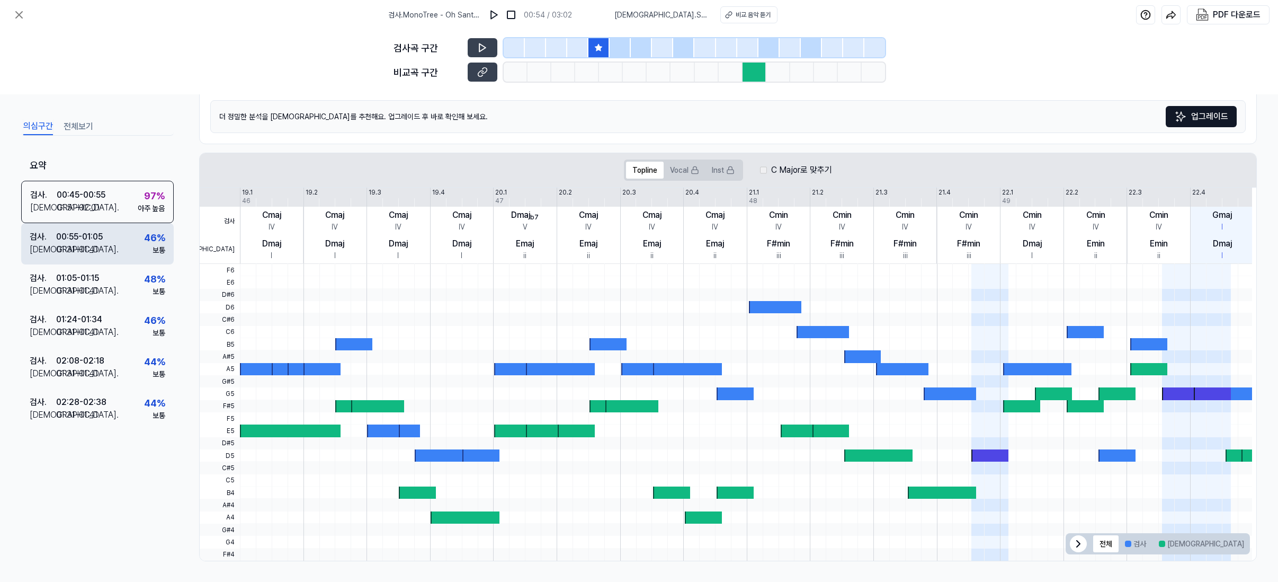
click at [105, 254] on div "검사 . 00:55 - 01:05 비교 . 01:31 - 01:41 46 % 보통" at bounding box center [97, 243] width 153 height 41
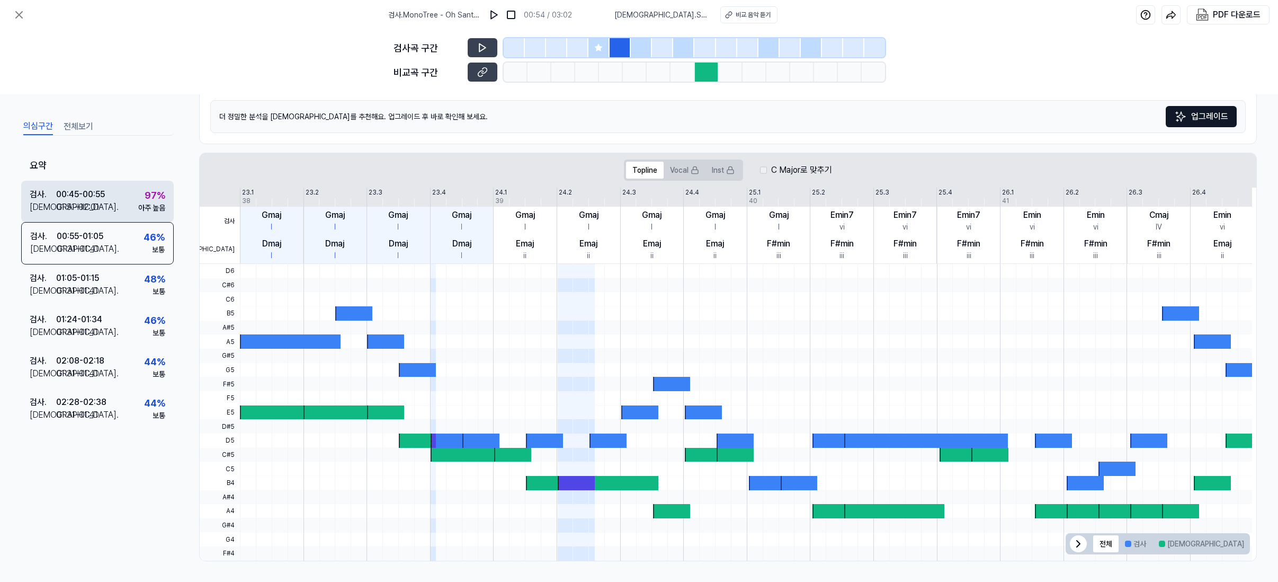
click at [107, 216] on div "검사 . 00:45 - 00:55 비교 . 01:51 - 02:01 97 % 아주 높음" at bounding box center [97, 201] width 153 height 41
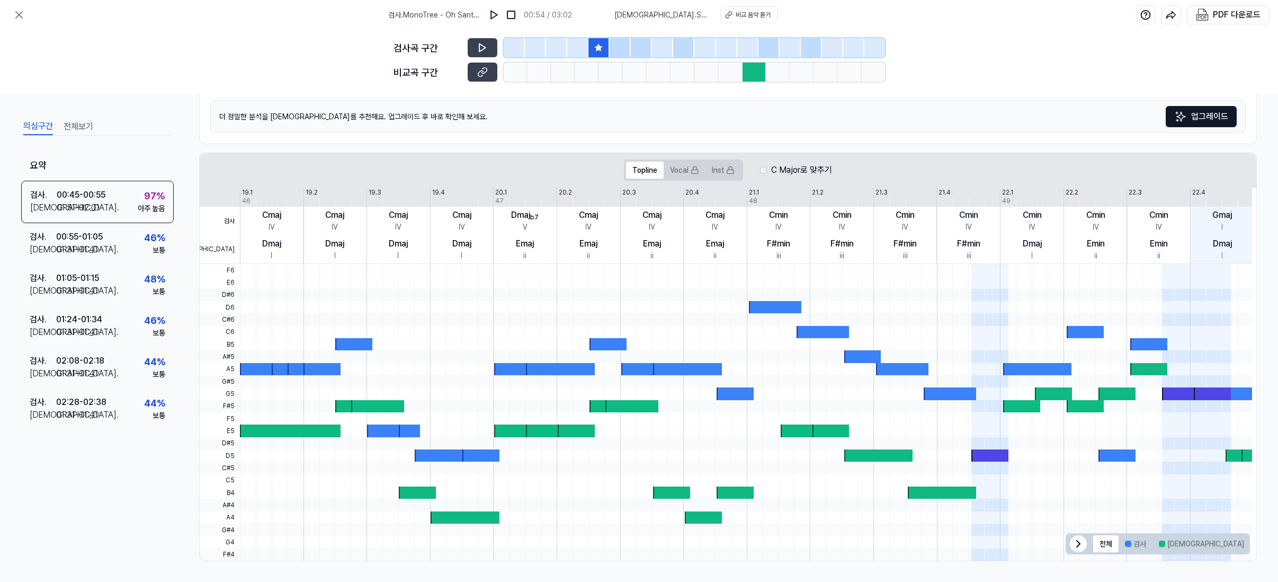
click at [596, 48] on icon at bounding box center [598, 47] width 8 height 8
click at [474, 51] on button at bounding box center [483, 47] width 30 height 19
click at [483, 50] on icon at bounding box center [484, 47] width 2 height 7
click at [756, 70] on div at bounding box center [755, 72] width 24 height 19
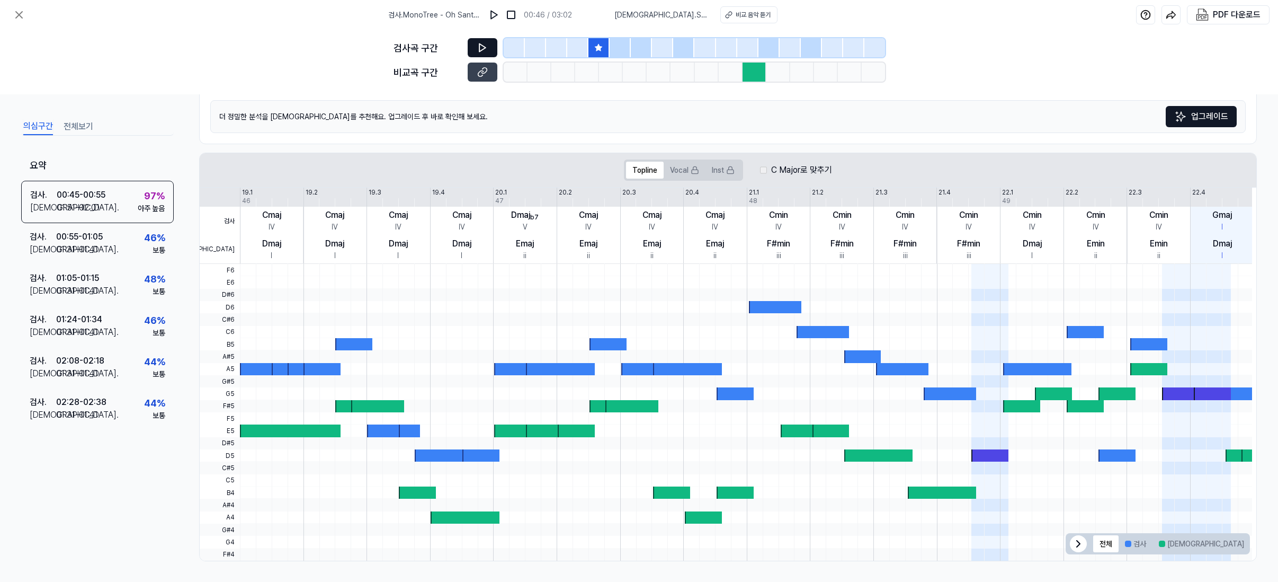
click at [1084, 546] on span "전체 검사 비교 겹치는 부분" at bounding box center [1158, 543] width 184 height 21
click at [1231, 546] on icon at bounding box center [1237, 543] width 13 height 13
click at [1174, 395] on div at bounding box center [1180, 393] width 37 height 12
click at [669, 167] on button "Vocal" at bounding box center [685, 170] width 42 height 17
click at [634, 173] on button "Topline" at bounding box center [645, 170] width 38 height 17
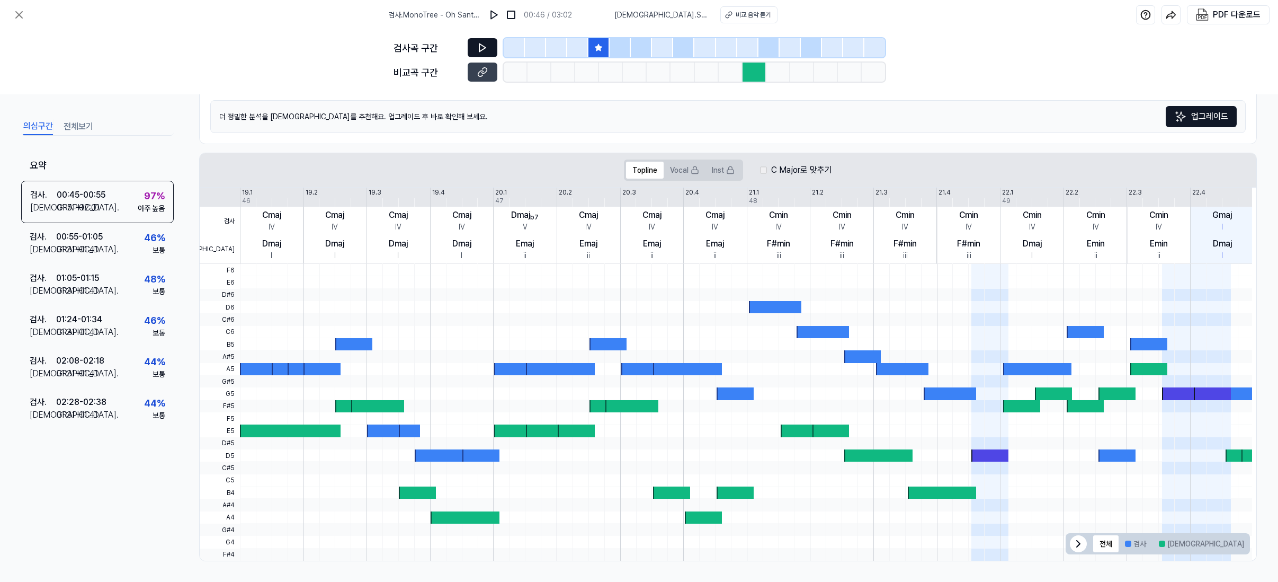
click at [767, 168] on div "C Major로 맞추기" at bounding box center [796, 170] width 72 height 13
click at [115, 193] on div "검사 . 00:45 - 00:55 비교 . 01:51 - 02:01 97 % 아주 높음" at bounding box center [97, 202] width 153 height 42
click at [479, 45] on icon at bounding box center [482, 47] width 11 height 11
click at [629, 46] on div at bounding box center [620, 47] width 21 height 19
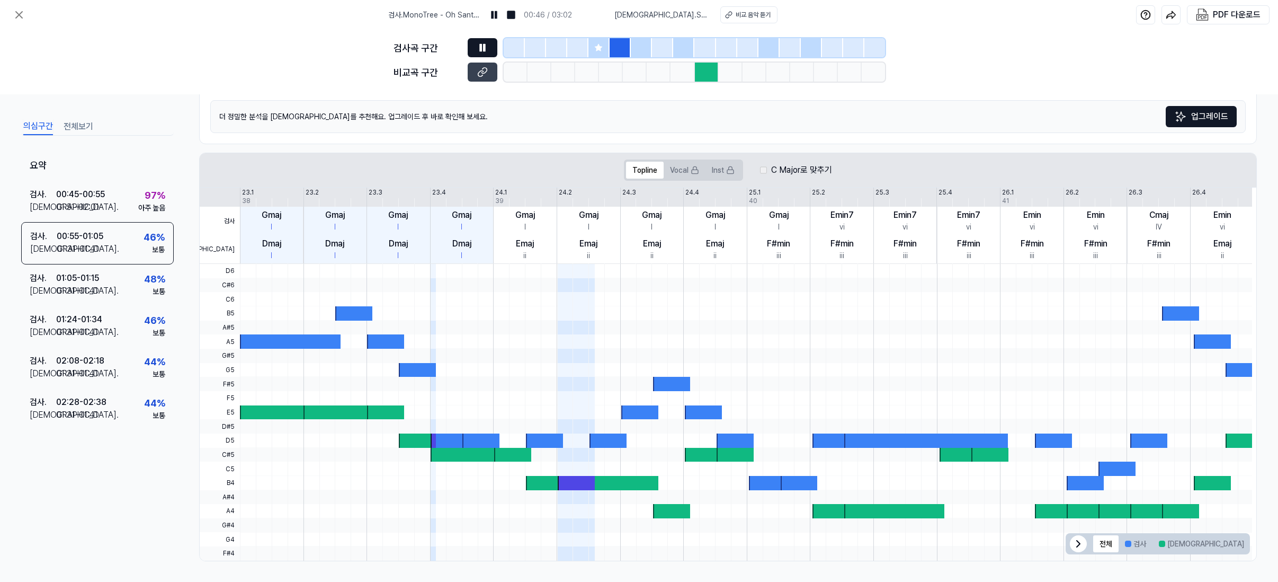
drag, startPoint x: 662, startPoint y: 46, endPoint x: 682, endPoint y: 50, distance: 20.6
click at [663, 46] on div at bounding box center [662, 47] width 21 height 19
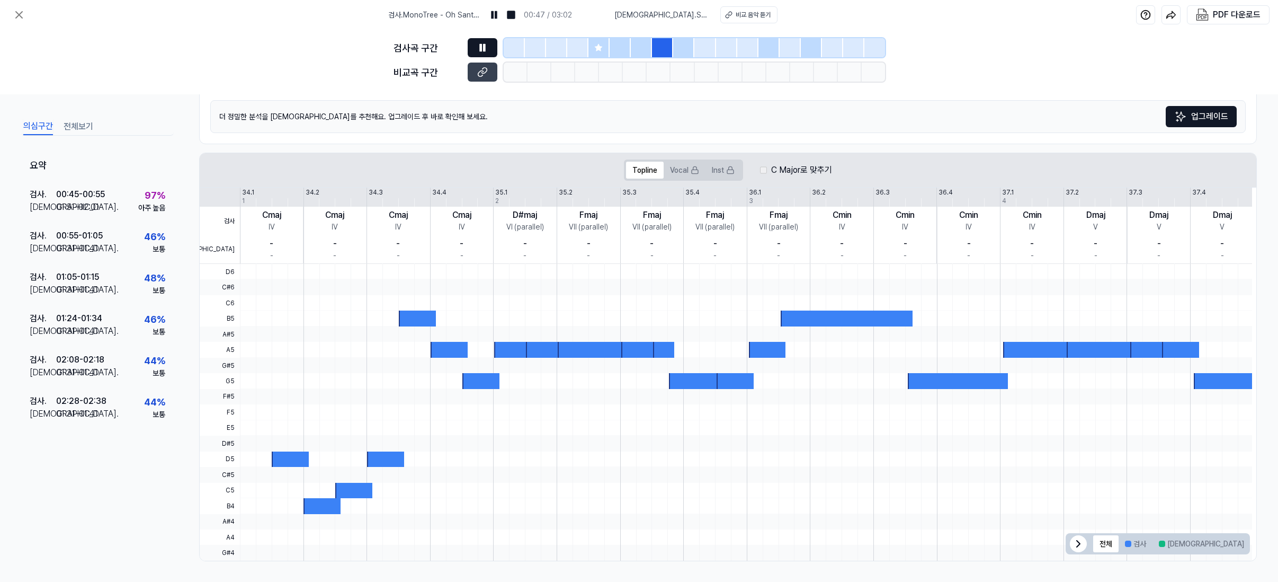
click at [710, 50] on div at bounding box center [705, 47] width 21 height 19
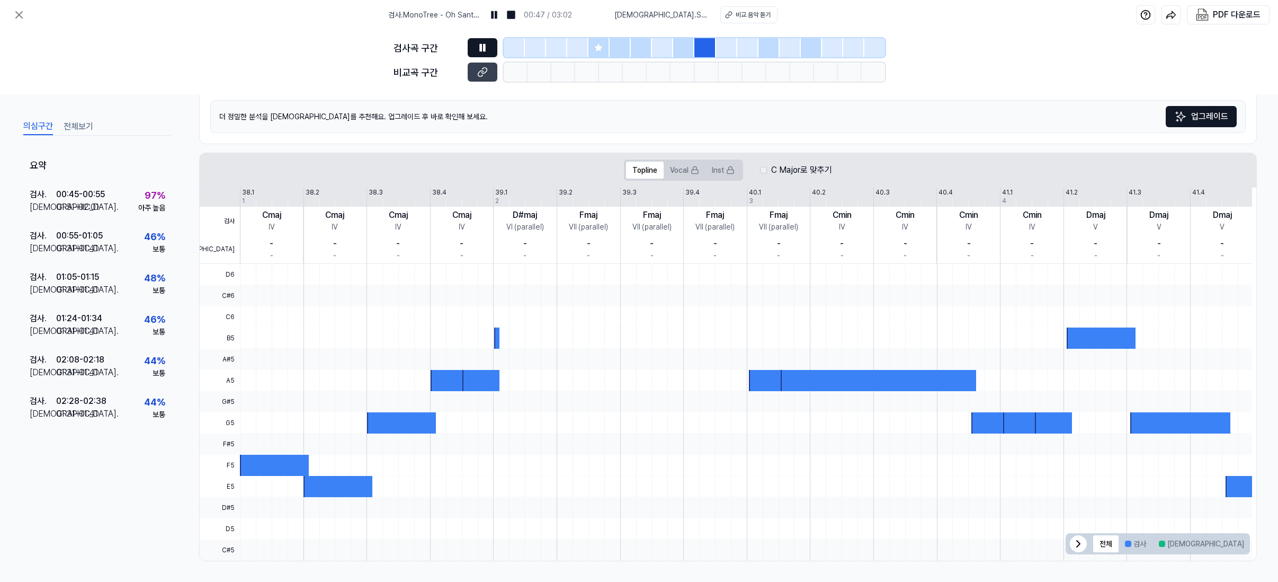
click at [764, 51] on div at bounding box center [769, 47] width 21 height 19
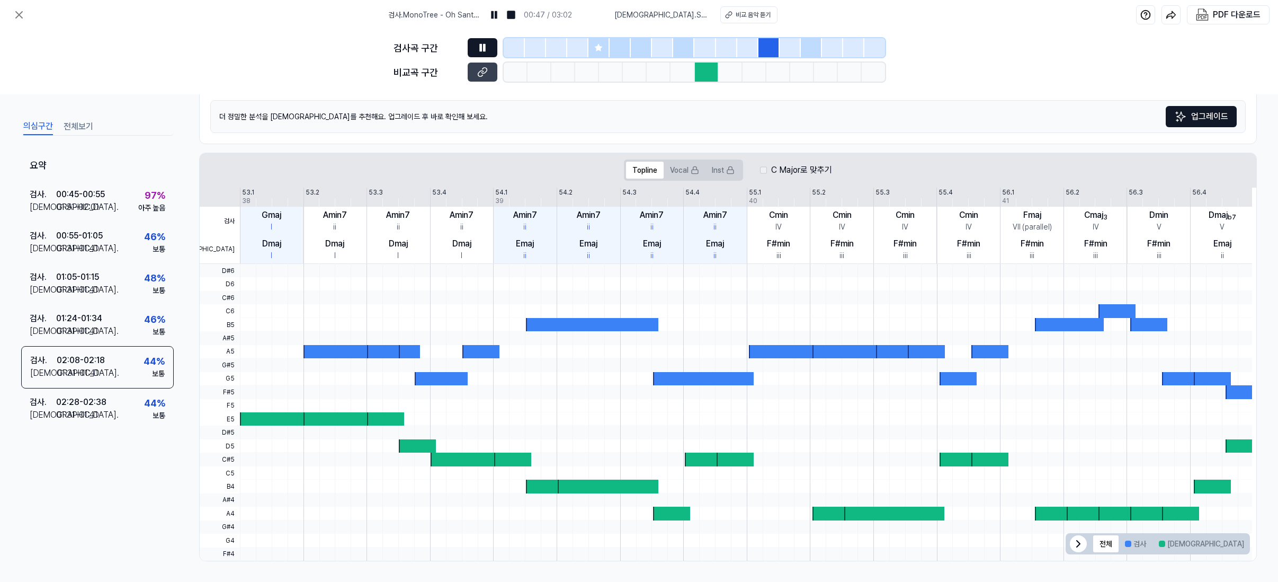
click at [653, 54] on div at bounding box center [662, 47] width 21 height 19
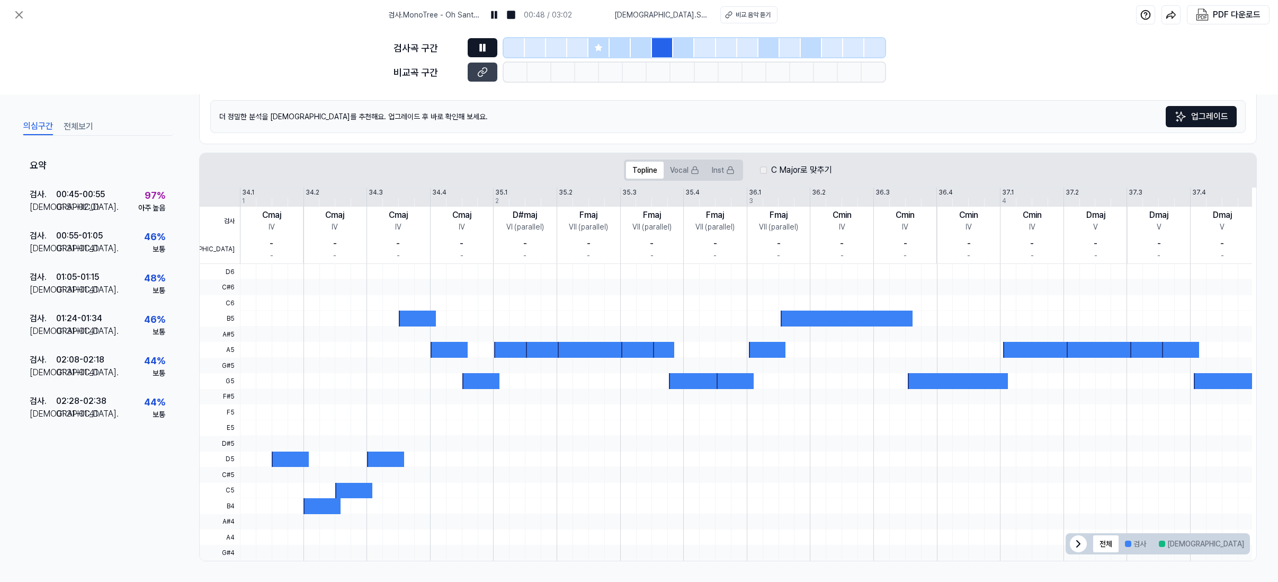
click at [609, 48] on div at bounding box center [599, 47] width 21 height 19
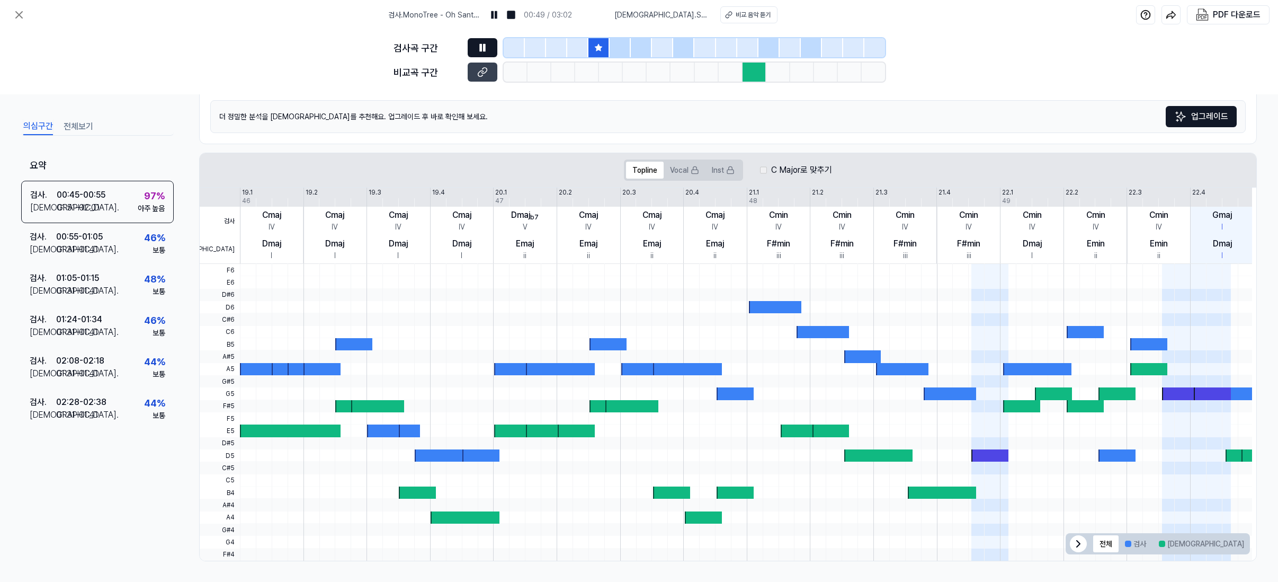
click at [590, 47] on div at bounding box center [599, 47] width 21 height 19
click at [625, 46] on div at bounding box center [620, 47] width 21 height 19
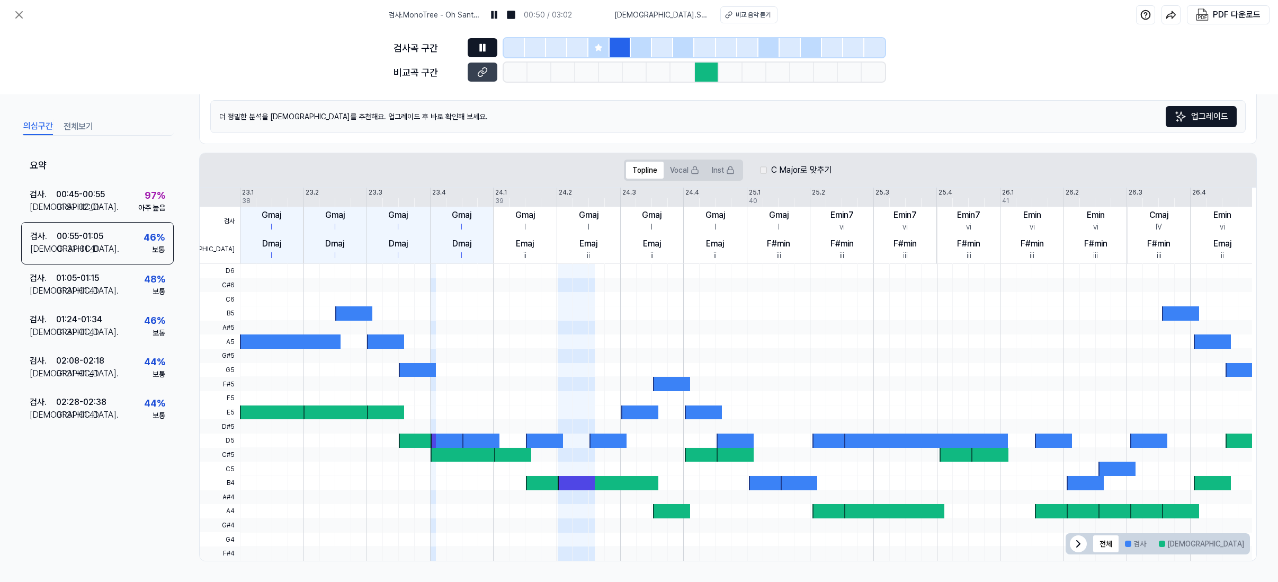
click at [591, 46] on div at bounding box center [599, 47] width 21 height 19
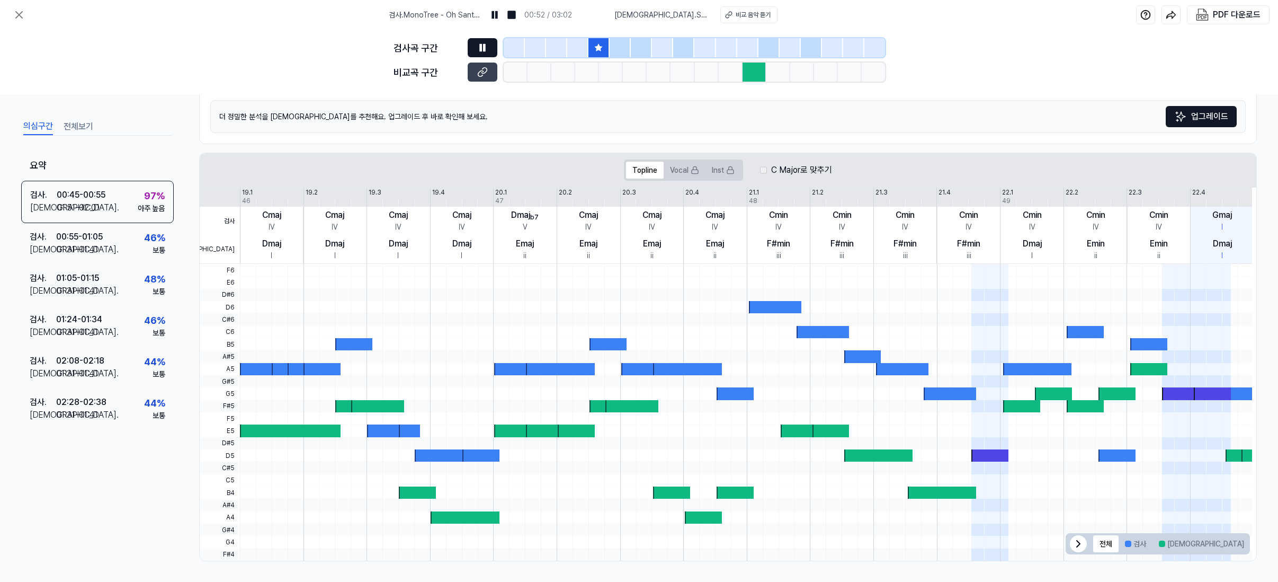
click at [610, 71] on div at bounding box center [611, 72] width 24 height 19
click at [639, 47] on div at bounding box center [641, 47] width 21 height 19
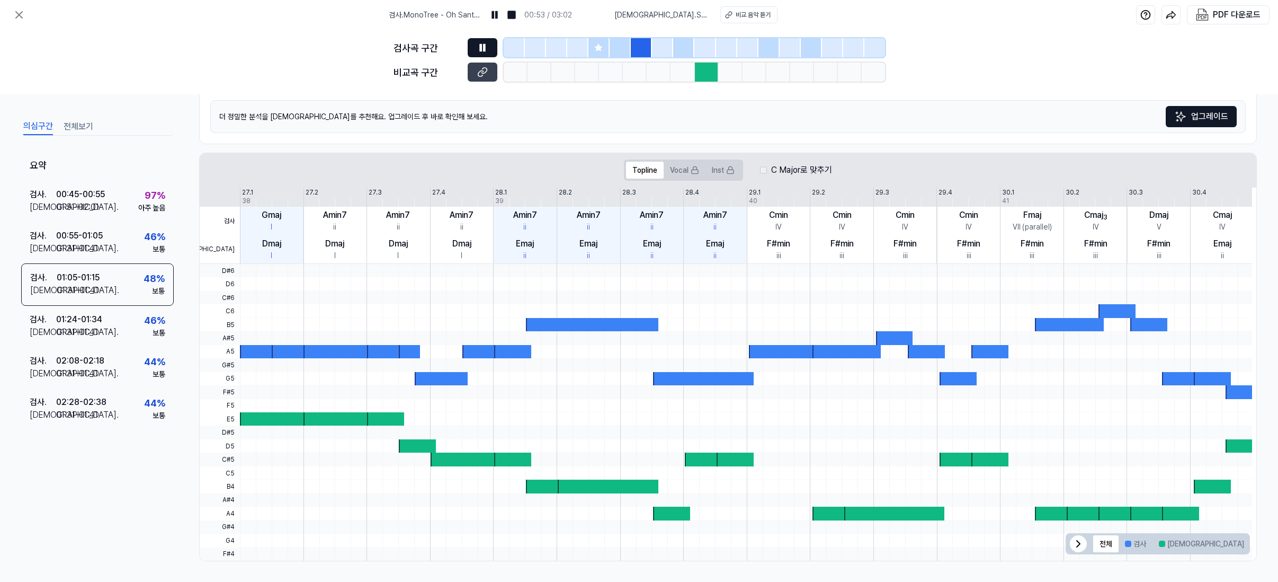
click at [692, 47] on div at bounding box center [683, 47] width 21 height 19
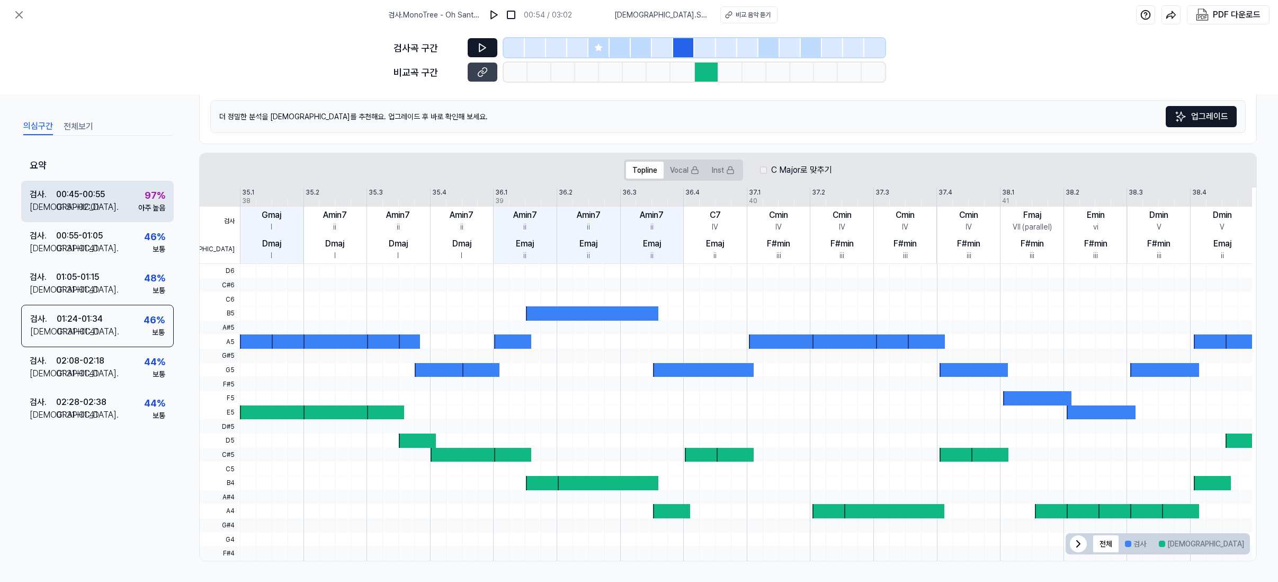
click at [97, 209] on div "01:51 - 02:01" at bounding box center [77, 207] width 43 height 13
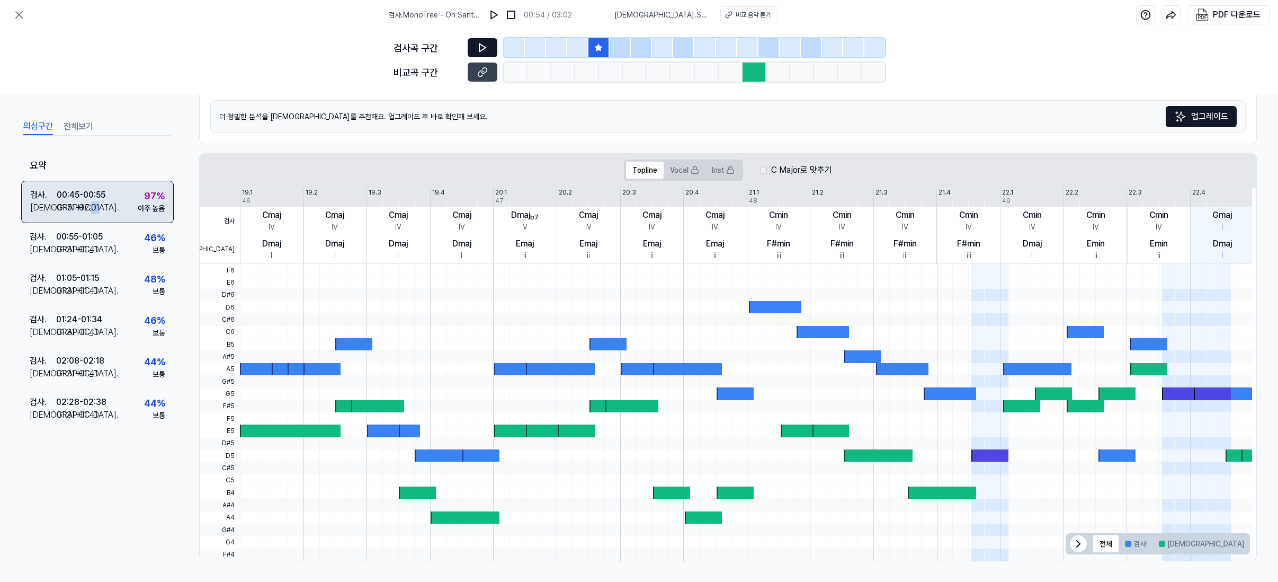
click at [97, 209] on div "01:51 - 02:01" at bounding box center [78, 207] width 43 height 13
click at [98, 208] on div "01:51 - 02:01" at bounding box center [78, 207] width 43 height 13
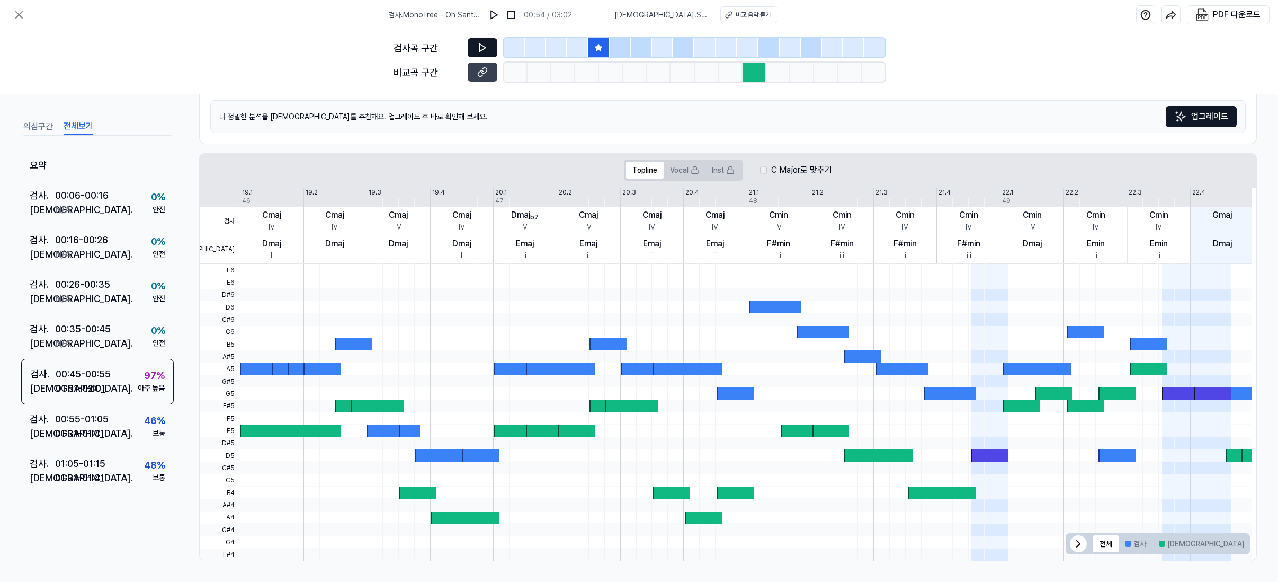
click at [79, 129] on button "전체보기" at bounding box center [79, 126] width 30 height 17
click at [66, 375] on div "00:45 - 00:55" at bounding box center [83, 374] width 55 height 14
click at [76, 339] on div "비교 . N/A" at bounding box center [70, 343] width 81 height 14
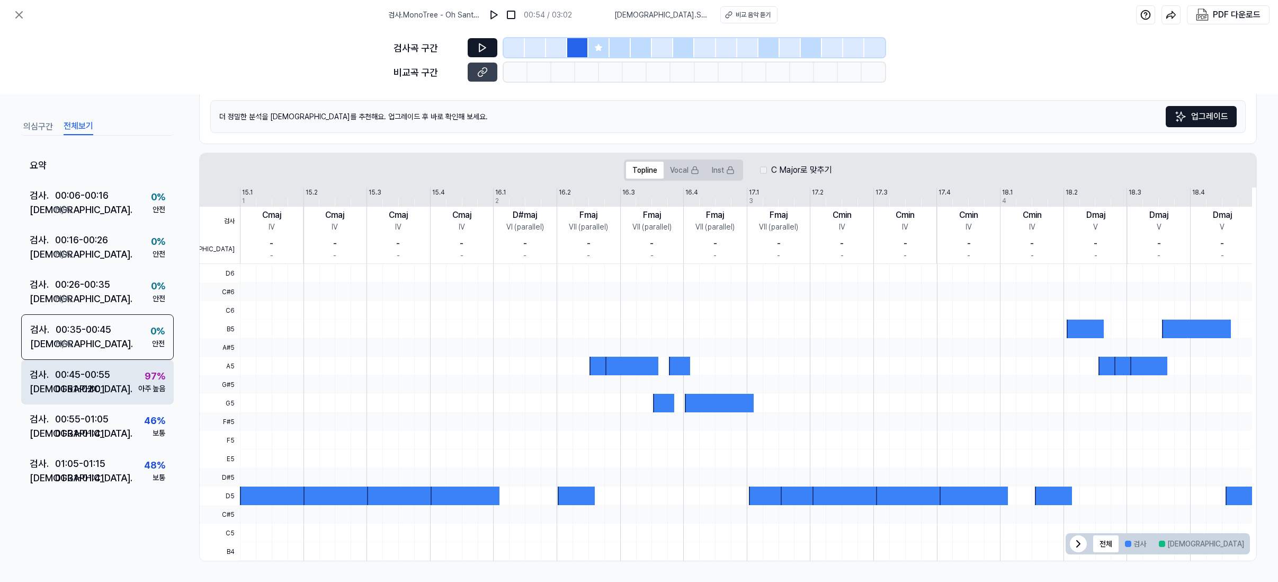
click at [76, 375] on div "00:45 - 00:55" at bounding box center [82, 374] width 55 height 14
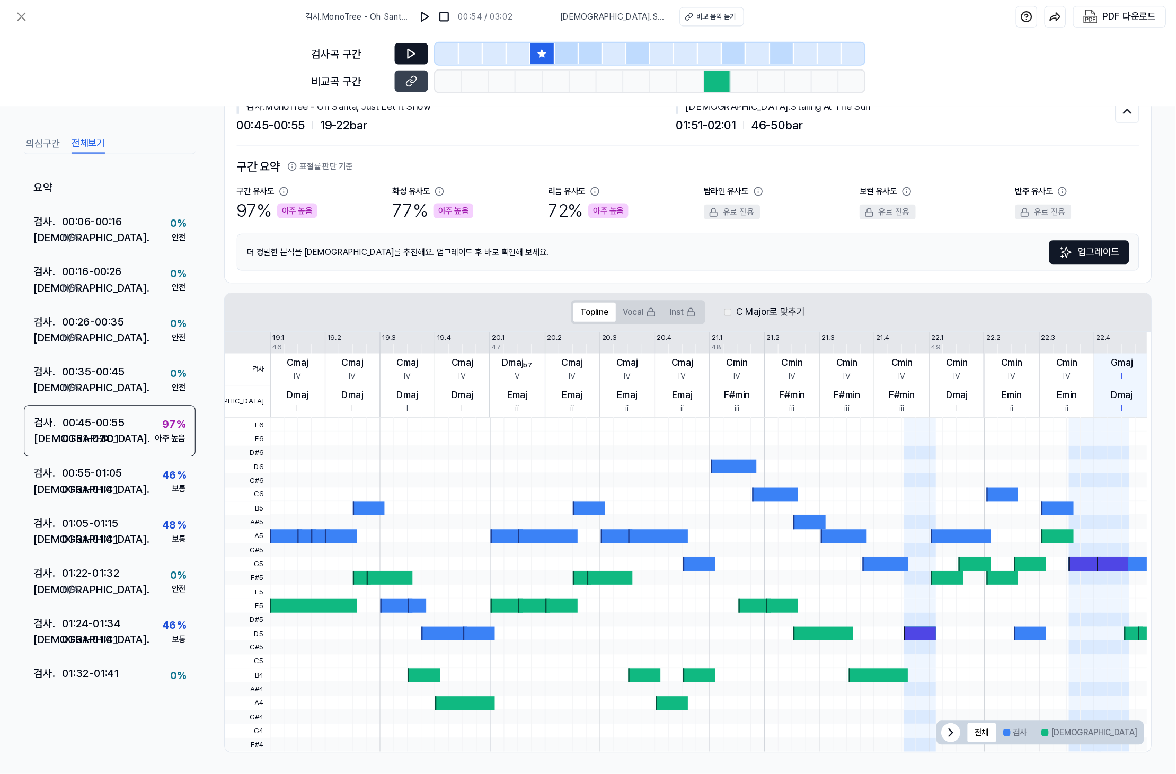
scroll to position [0, 0]
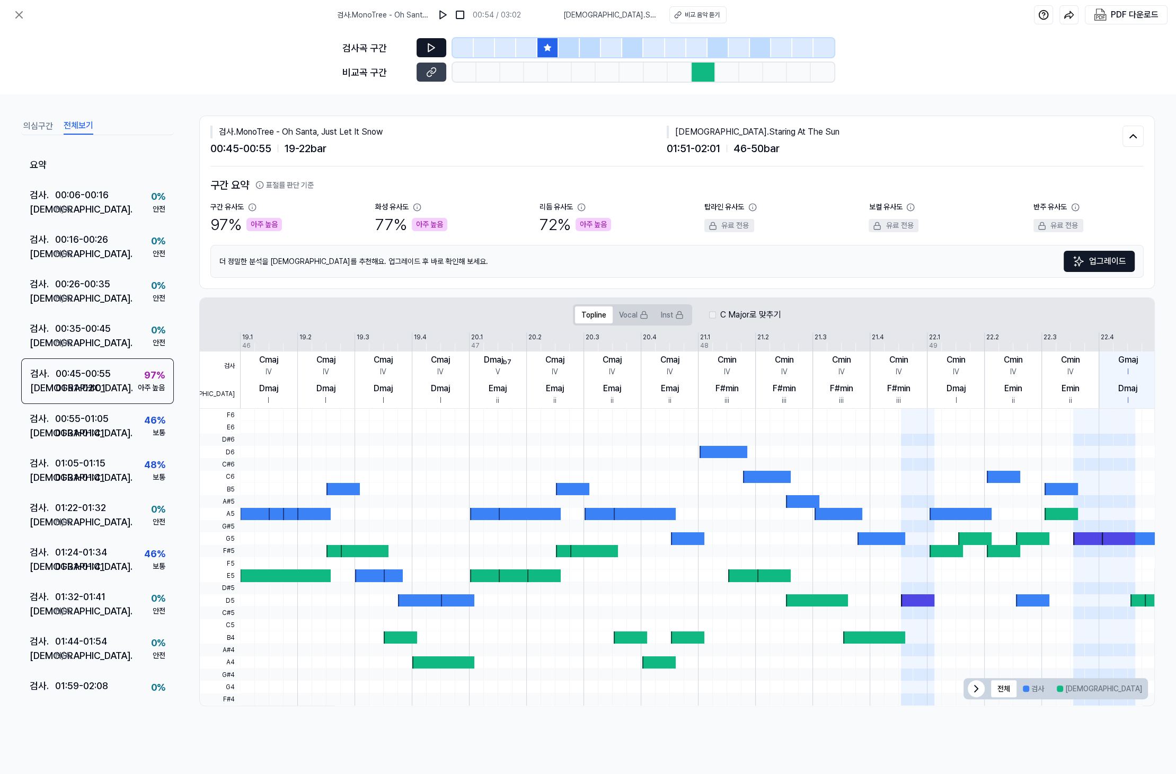
click at [263, 208] on div "구간 유사도 97 % 아주 높음" at bounding box center [265, 218] width 110 height 35
click at [236, 212] on div "97 % 아주 높음" at bounding box center [246, 224] width 72 height 24
click at [701, 148] on span "01:51 - 02:01" at bounding box center [693, 148] width 54 height 16
click at [699, 131] on div "비교 . Staring At The Sun" at bounding box center [894, 132] width 456 height 13
drag, startPoint x: 699, startPoint y: 131, endPoint x: 944, endPoint y: 123, distance: 245.4
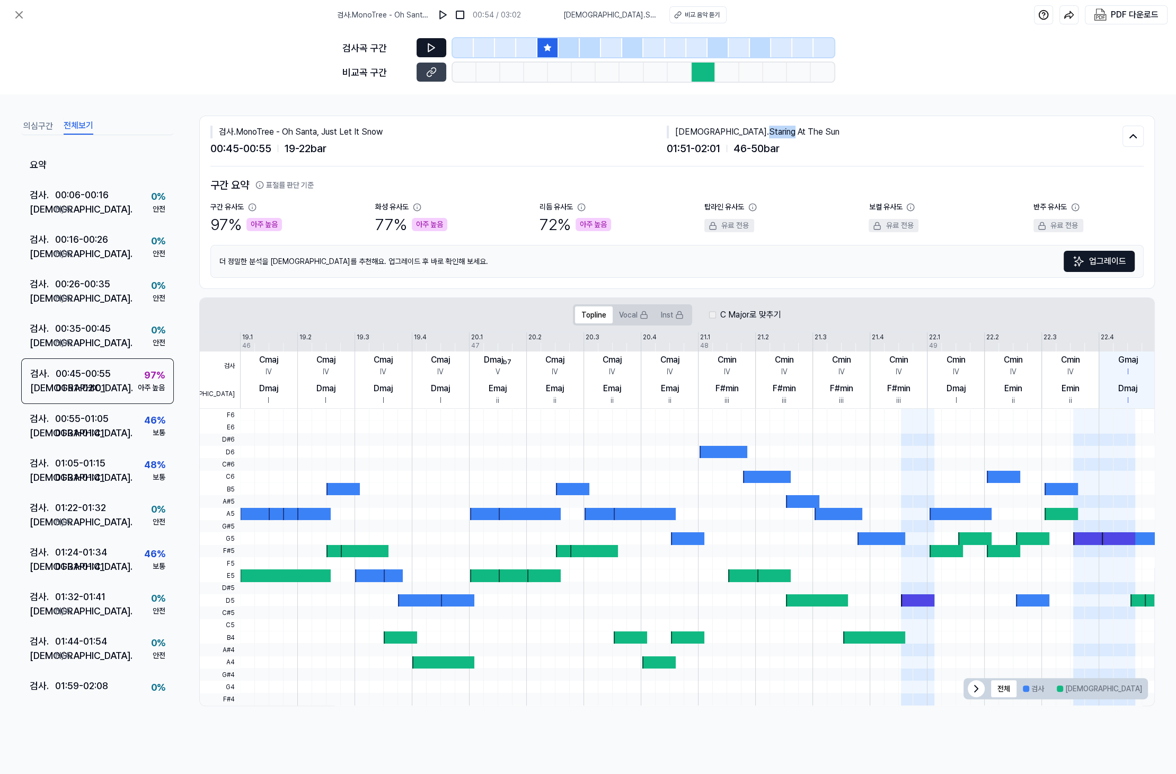
click at [705, 131] on div "비교 . Staring At The Sun" at bounding box center [894, 132] width 456 height 13
click at [810, 137] on div "비교 . Staring At The Sun 01:51 - 02:01 46 - 50 bar" at bounding box center [894, 141] width 456 height 31
click at [426, 70] on icon at bounding box center [431, 72] width 11 height 11
click at [438, 42] on button at bounding box center [431, 47] width 30 height 19
drag, startPoint x: 359, startPoint y: 298, endPoint x: 412, endPoint y: 304, distance: 52.7
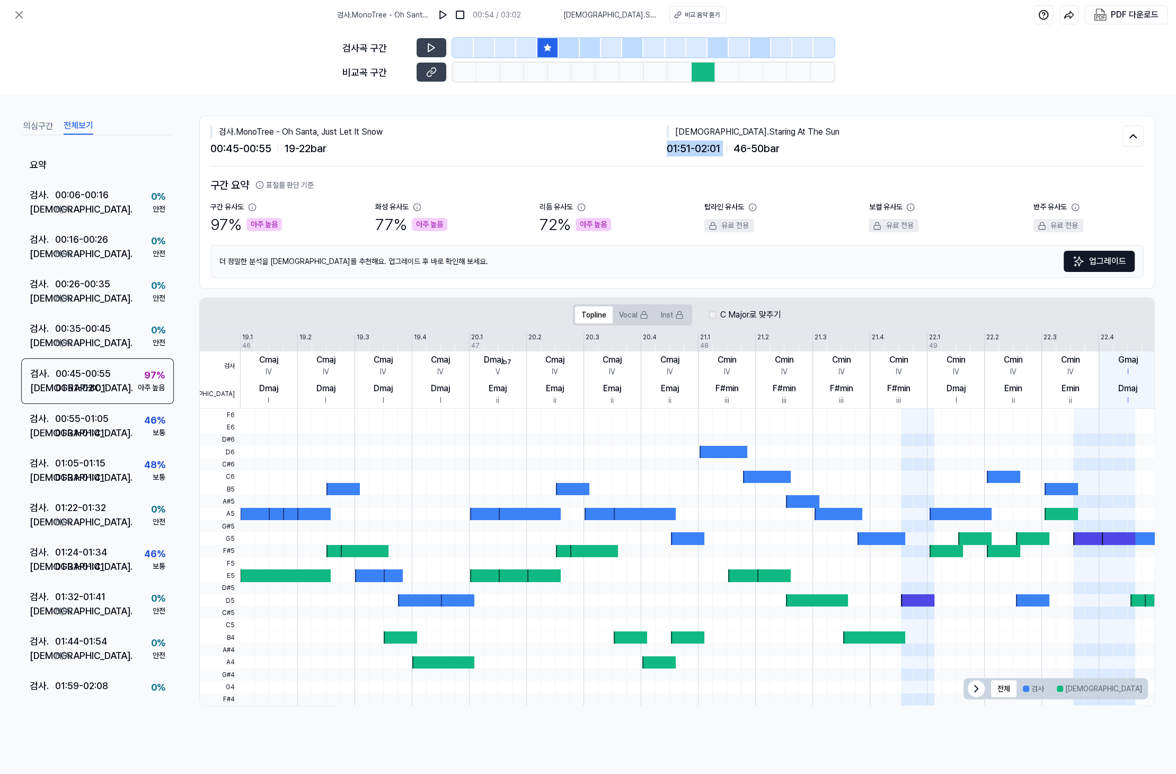
click at [359, 298] on div "Topline Vocal Inst C Major로 맞추기" at bounding box center [677, 315] width 955 height 34
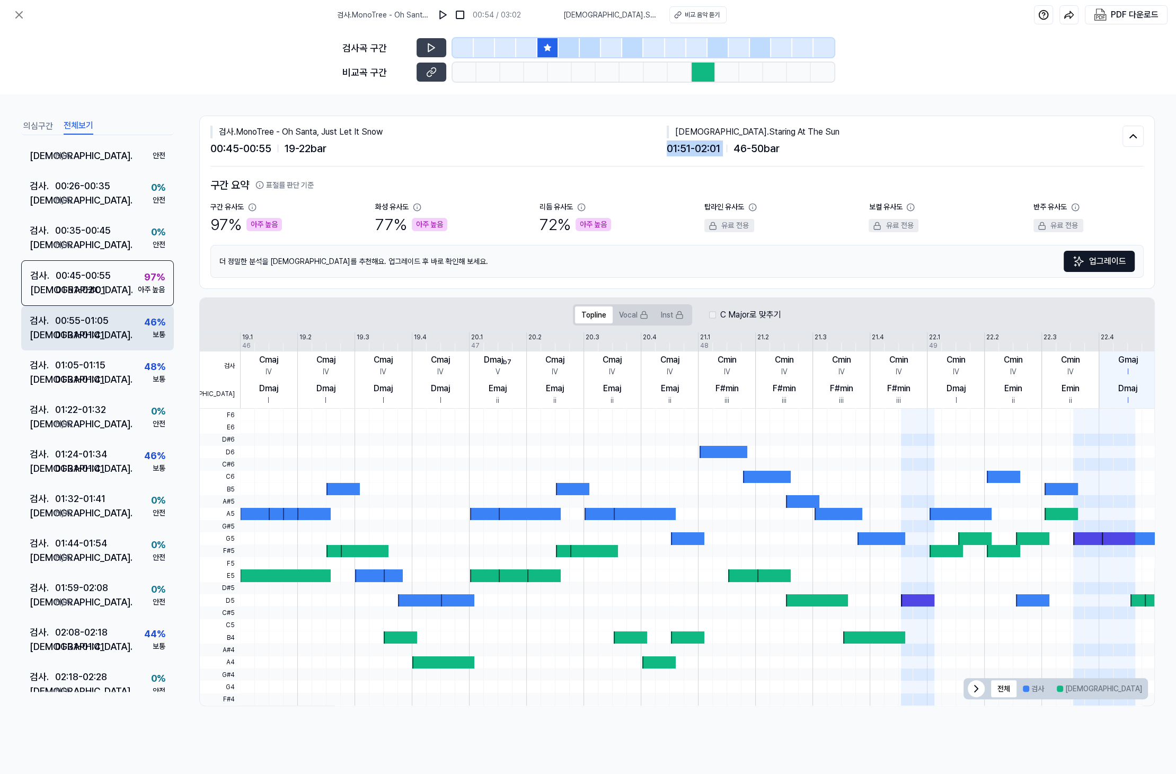
scroll to position [122, 0]
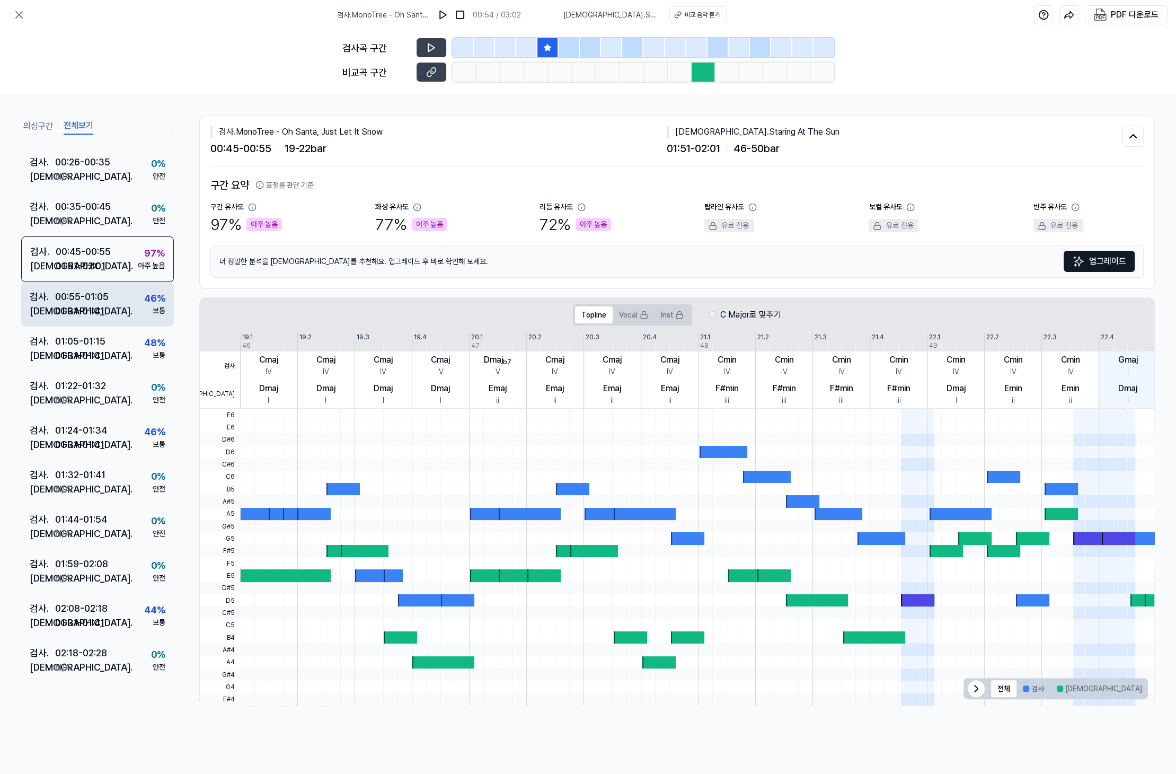
click at [96, 307] on div "01:31 - 01:41" at bounding box center [79, 311] width 49 height 14
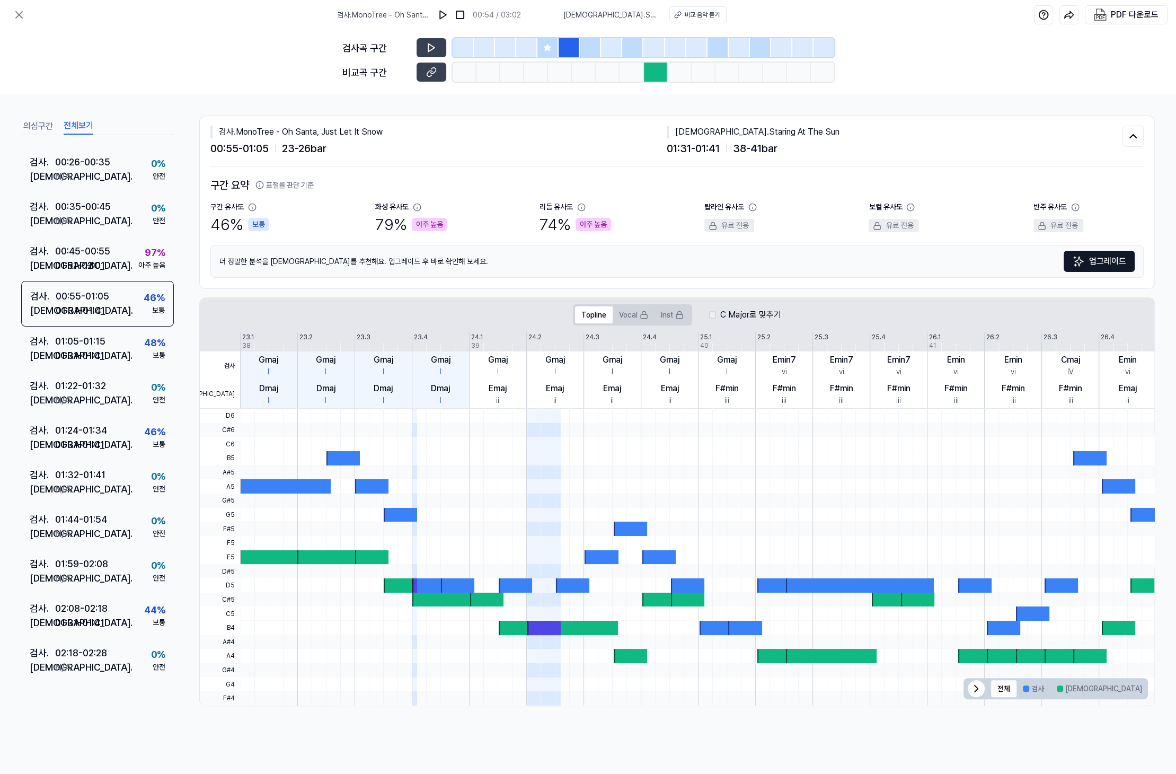
click at [431, 32] on div "검사곡 구간 비교곡 구간" at bounding box center [588, 62] width 492 height 65
click at [432, 41] on button at bounding box center [431, 47] width 30 height 19
click at [428, 47] on icon at bounding box center [431, 47] width 11 height 11
click at [434, 69] on icon at bounding box center [431, 72] width 11 height 11
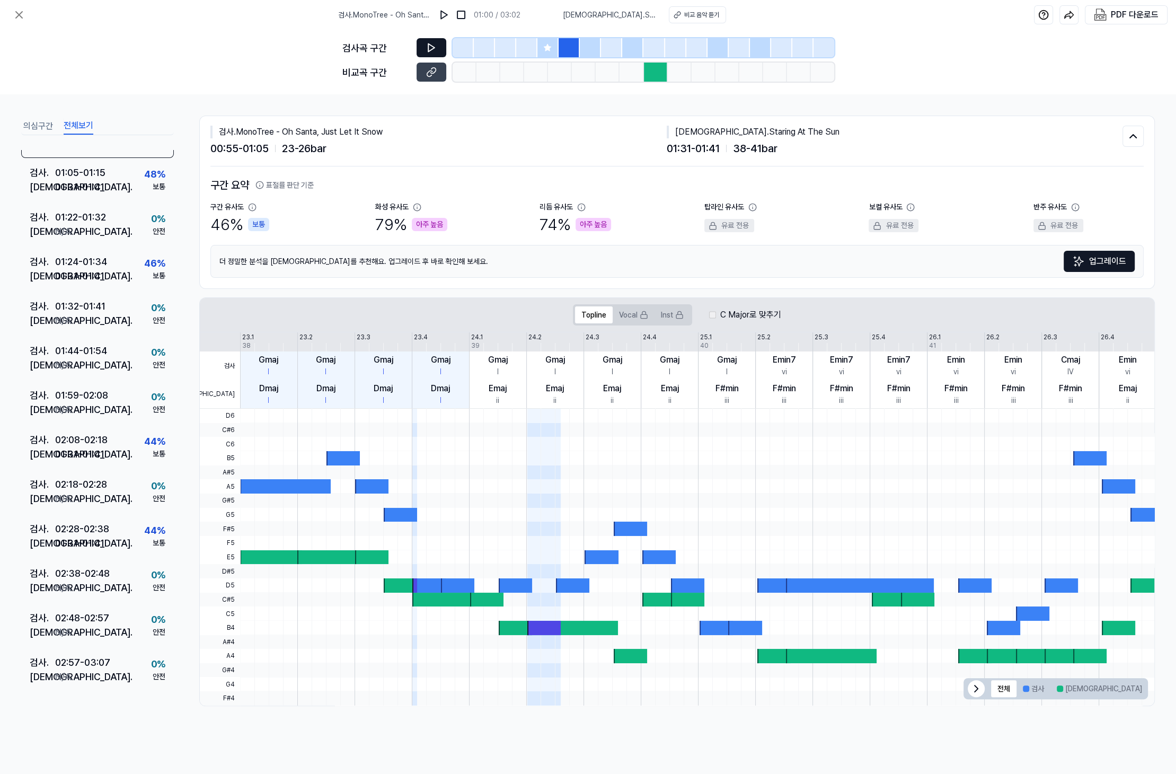
scroll to position [0, 0]
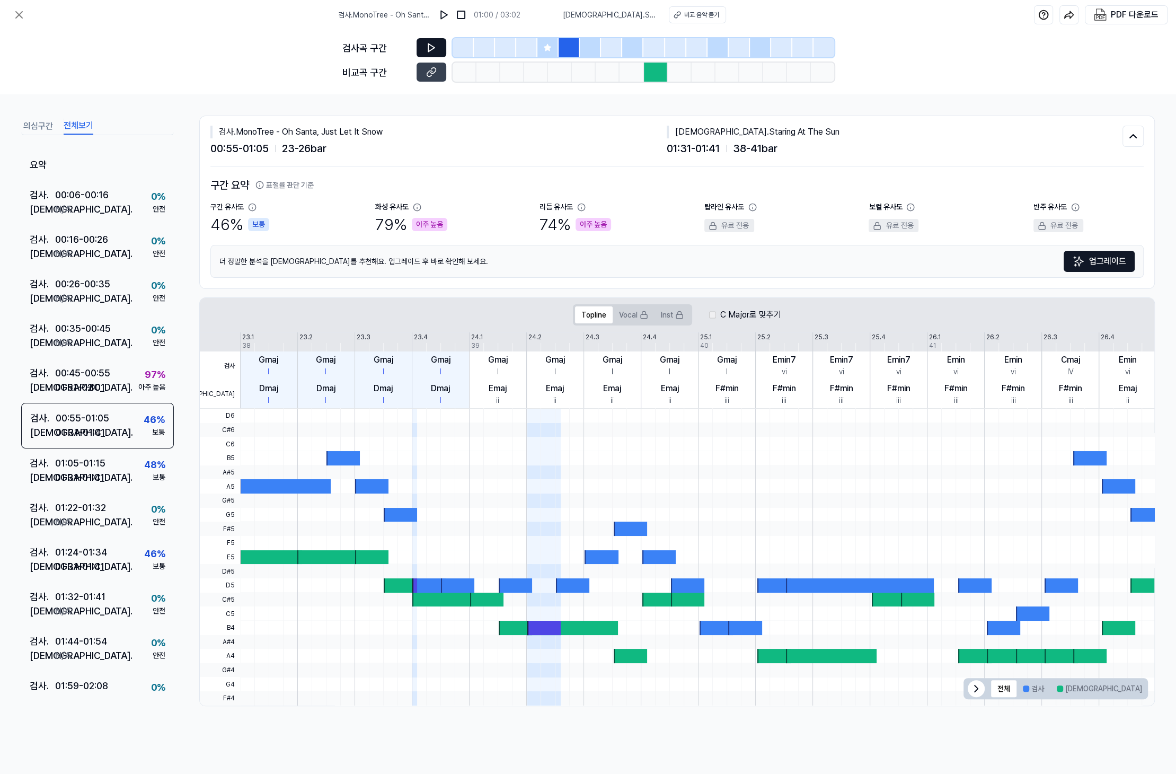
click at [399, 10] on span "검사 . MonoTree - Oh Santa, Just Let It Snow" at bounding box center [384, 15] width 93 height 11
click at [17, 16] on icon at bounding box center [19, 15] width 6 height 6
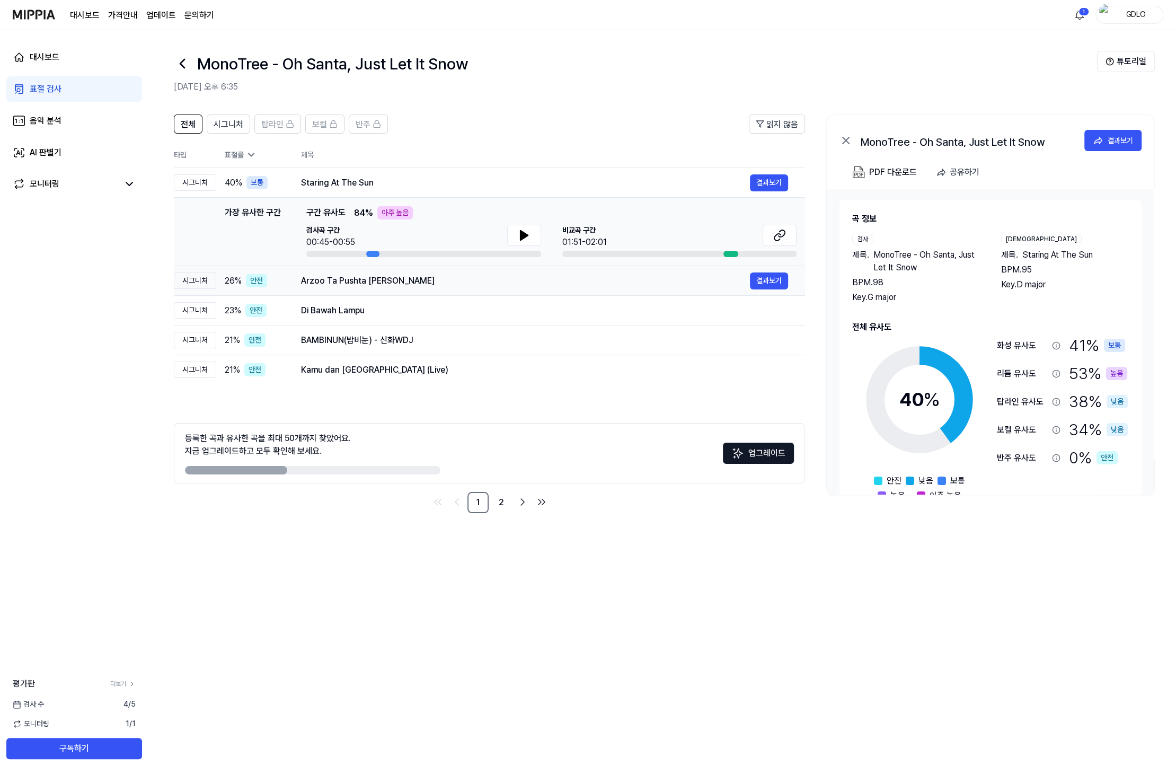
click at [454, 282] on div "Arzoo Ta Pushta [PERSON_NAME]" at bounding box center [525, 280] width 449 height 13
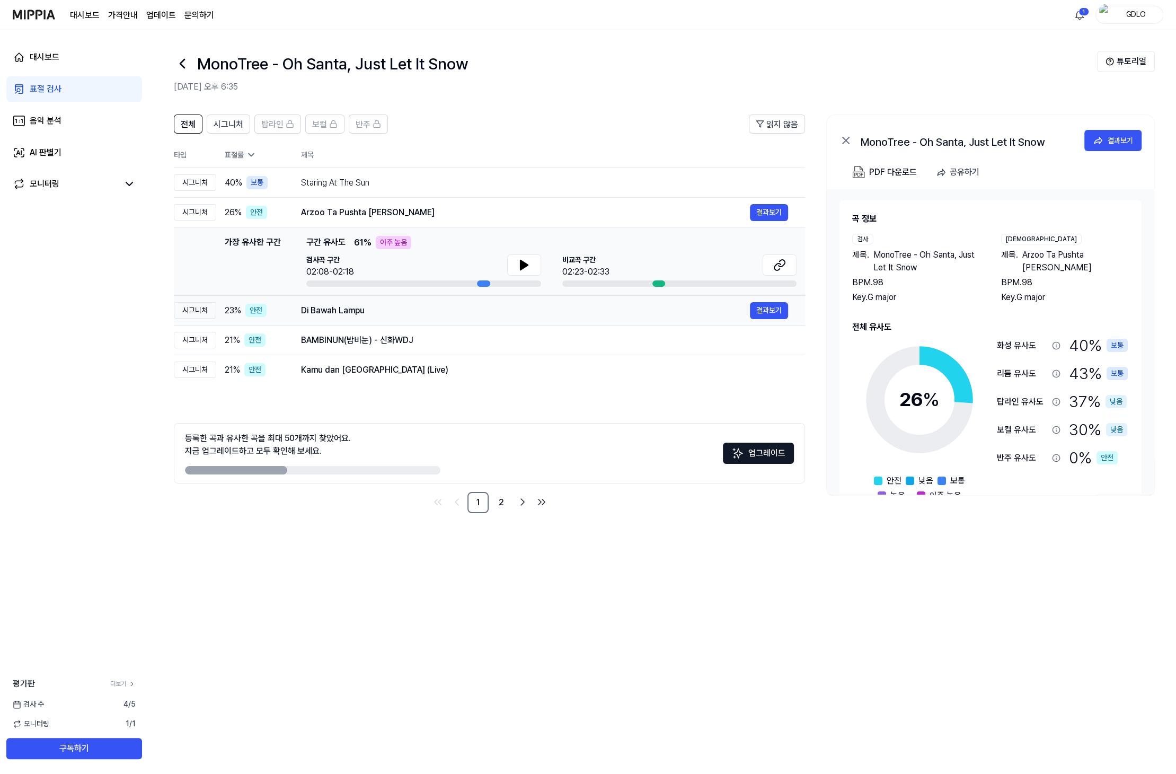
click at [469, 309] on div "Di Bawah Lampu" at bounding box center [525, 310] width 449 height 13
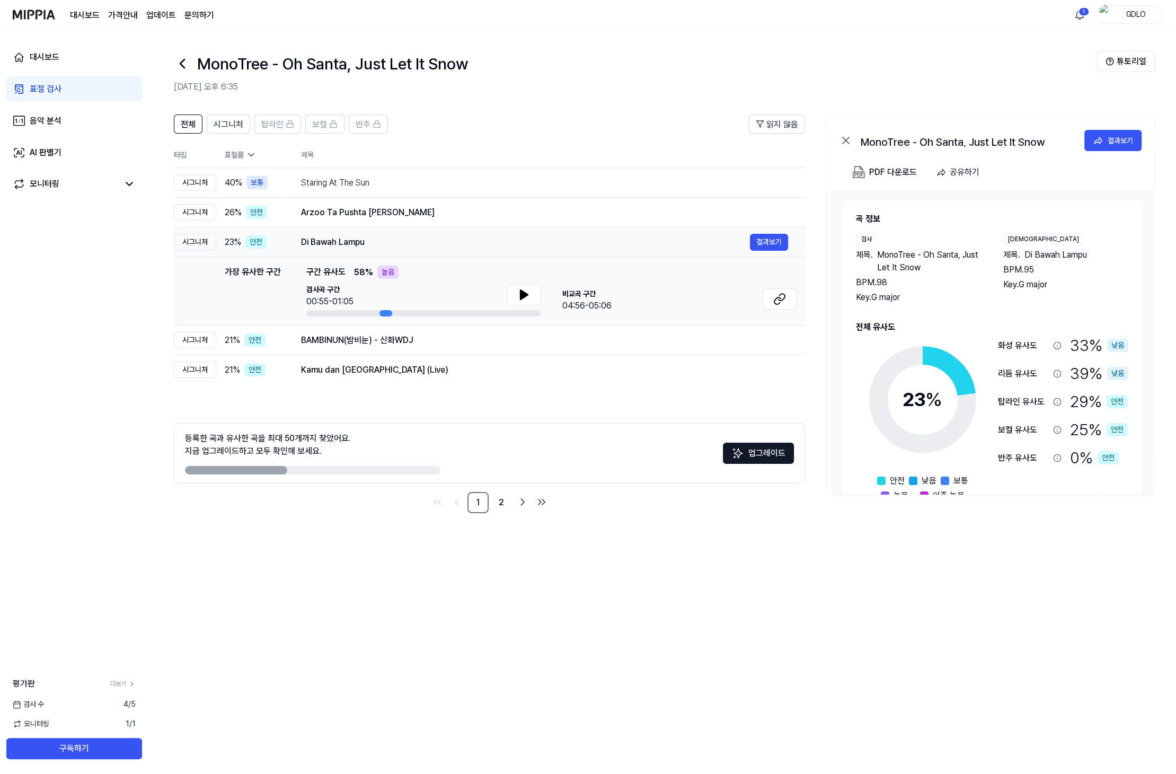
click at [456, 239] on div "Di Bawah Lampu" at bounding box center [525, 242] width 449 height 13
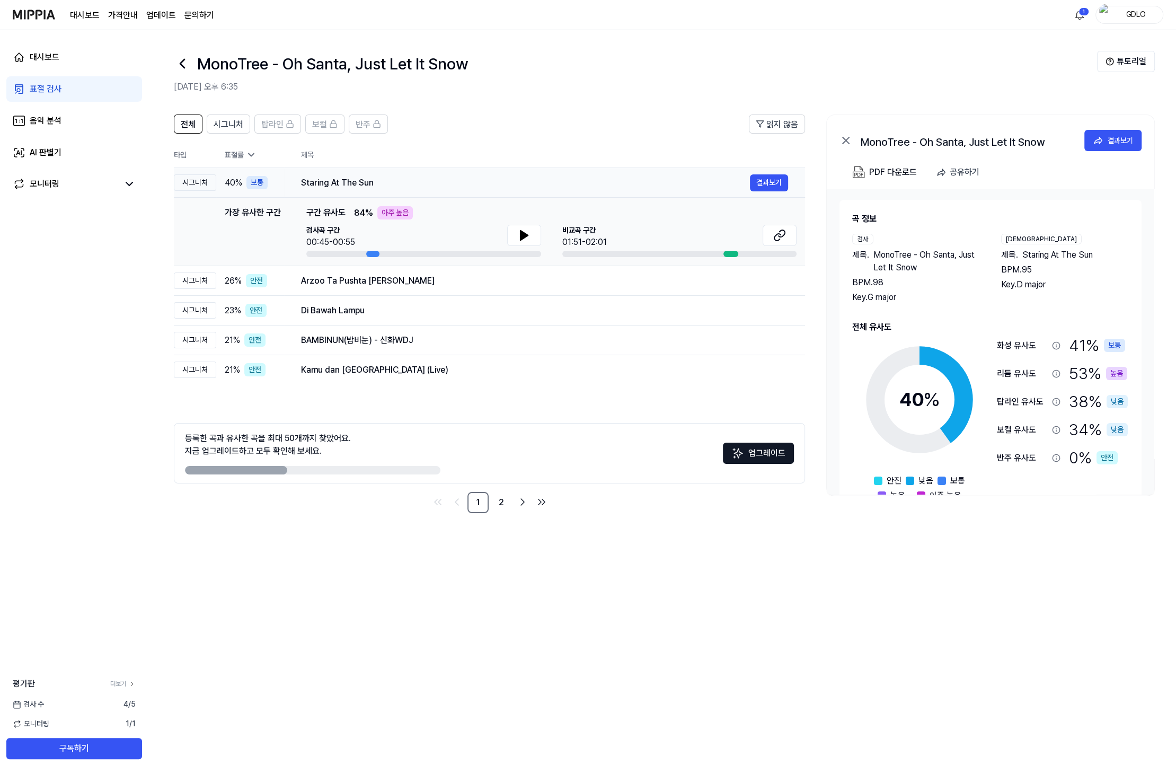
click at [442, 176] on div "Staring At The Sun" at bounding box center [525, 182] width 449 height 13
click at [441, 182] on div "Staring At The Sun" at bounding box center [525, 182] width 449 height 13
click at [423, 183] on div "Staring At The Sun" at bounding box center [525, 182] width 449 height 13
click at [444, 289] on td "Arzoo Ta Pushta Lai Keleru 결과보기" at bounding box center [544, 281] width 521 height 30
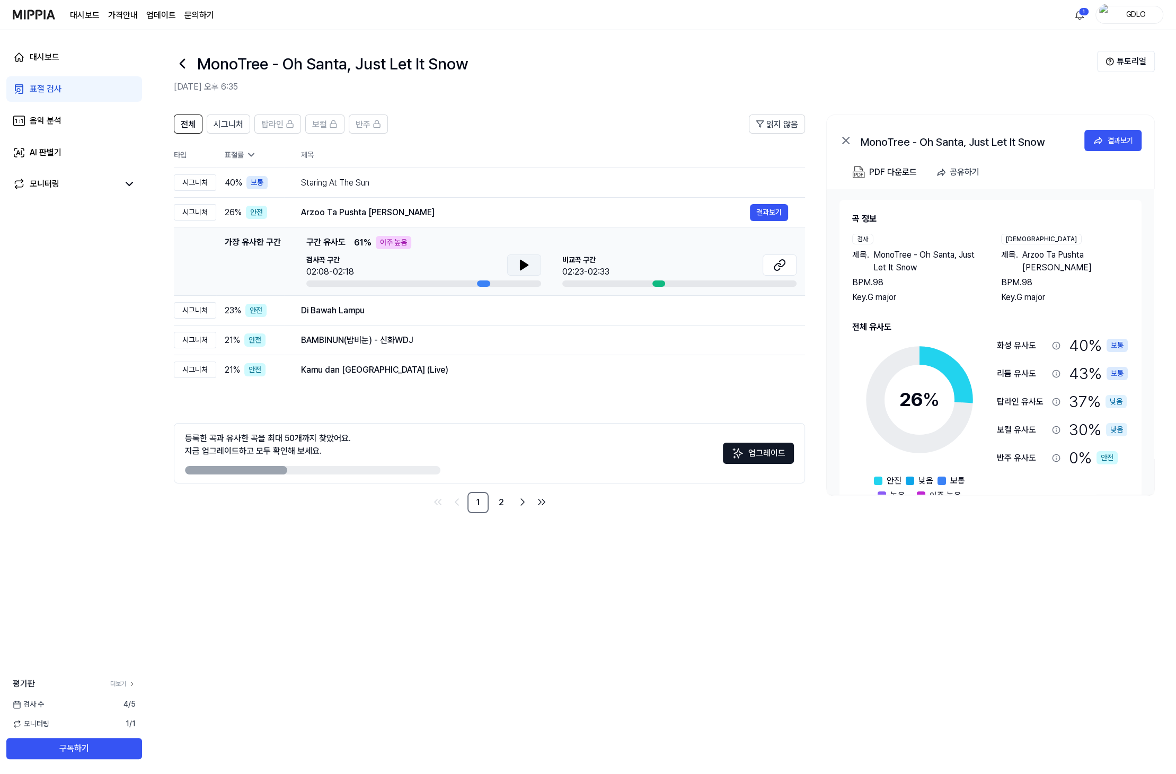
click at [520, 263] on icon at bounding box center [523, 265] width 7 height 10
click at [523, 260] on icon at bounding box center [524, 265] width 13 height 13
click at [779, 265] on icon at bounding box center [779, 265] width 13 height 13
click at [384, 304] on div "Di Bawah Lampu" at bounding box center [525, 310] width 449 height 13
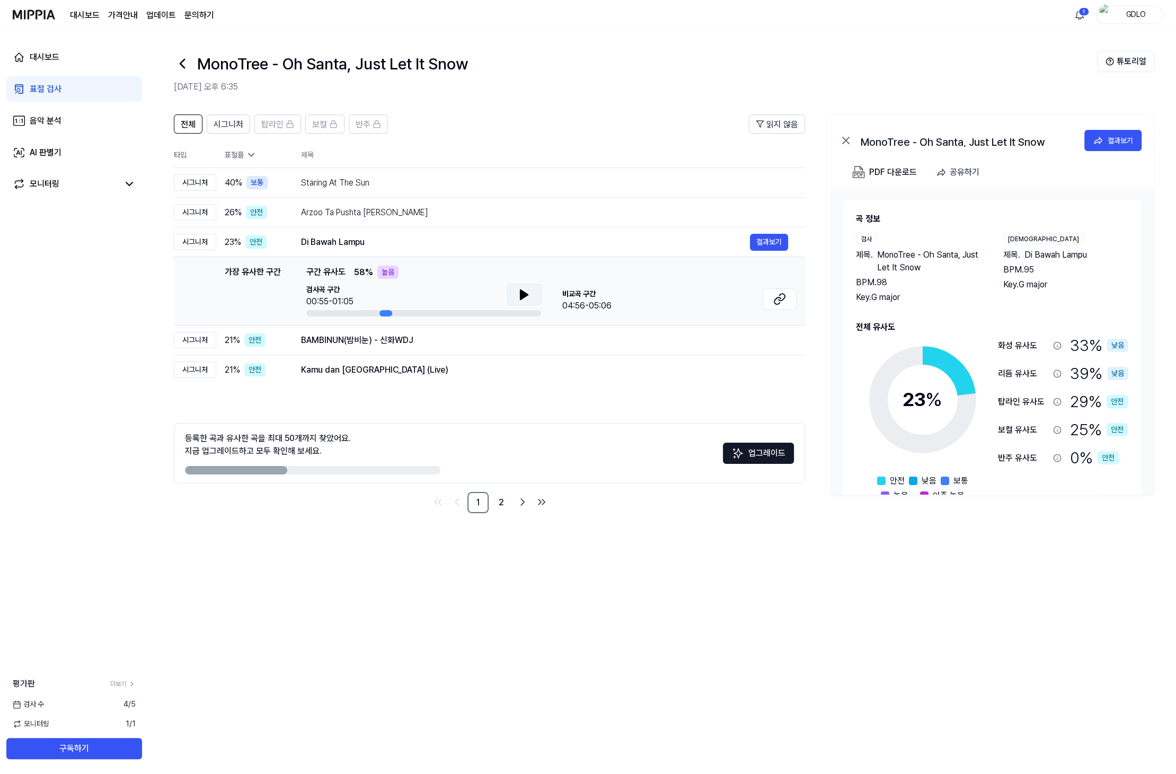
click at [514, 293] on button at bounding box center [524, 294] width 34 height 21
click at [521, 294] on icon at bounding box center [522, 294] width 2 height 8
click at [775, 295] on icon at bounding box center [779, 298] width 13 height 13
click at [438, 337] on div "BAMBINUN(밤비눈) - 신화WDJ" at bounding box center [525, 340] width 449 height 13
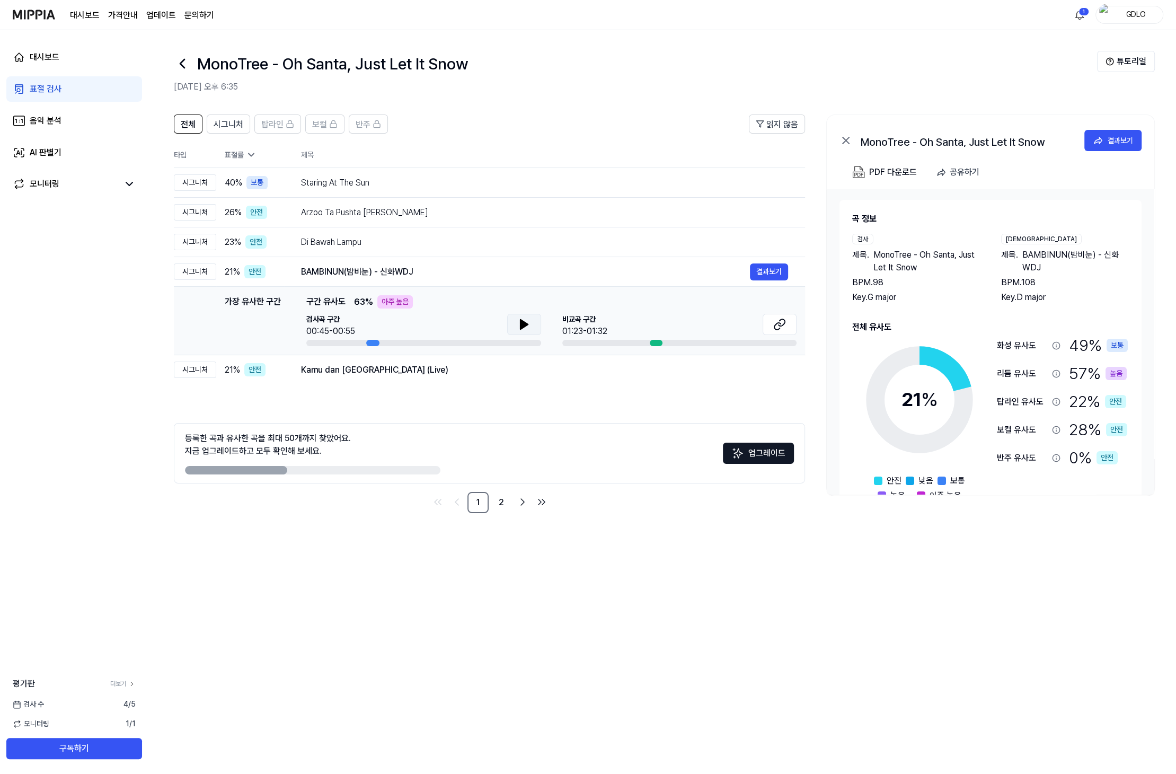
click at [522, 316] on button at bounding box center [524, 324] width 34 height 21
click at [522, 326] on icon at bounding box center [522, 324] width 2 height 8
click at [774, 328] on icon at bounding box center [777, 326] width 6 height 7
click at [342, 177] on div "Staring At The Sun" at bounding box center [525, 182] width 449 height 13
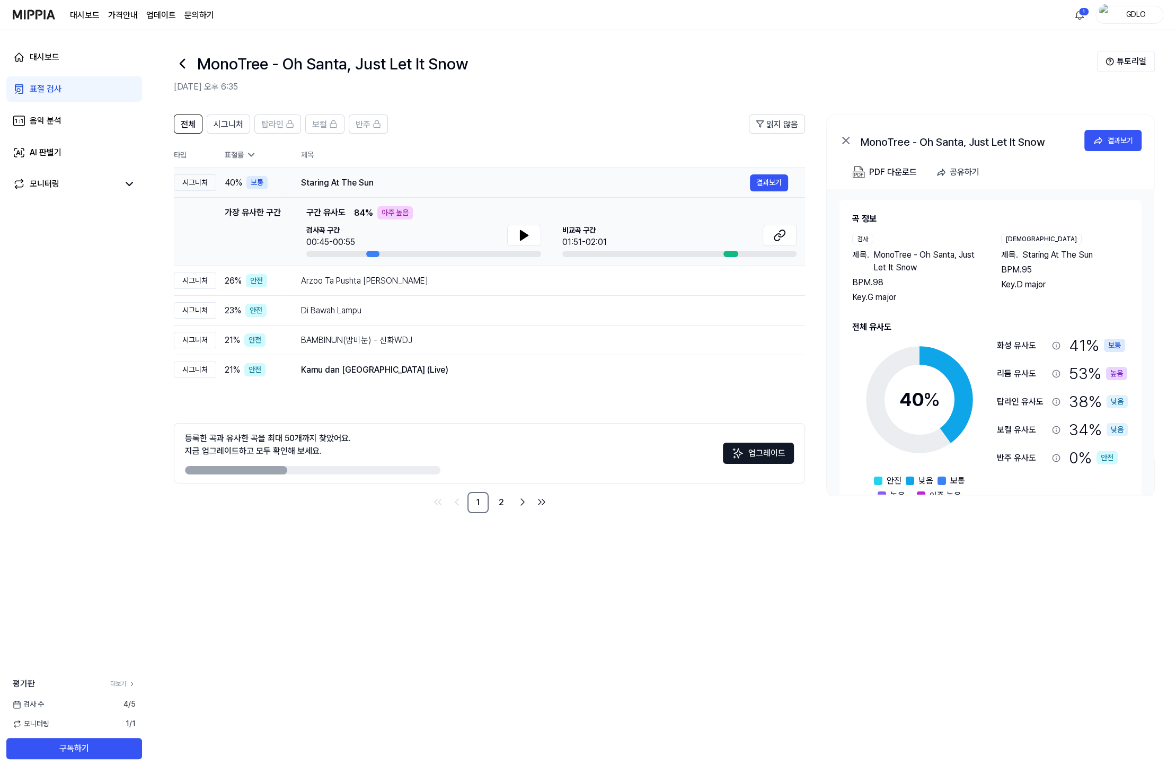
click at [434, 182] on div "Staring At The Sun" at bounding box center [525, 182] width 449 height 13
click at [468, 369] on div "Kamu dan [GEOGRAPHIC_DATA] (Live)" at bounding box center [525, 369] width 449 height 13
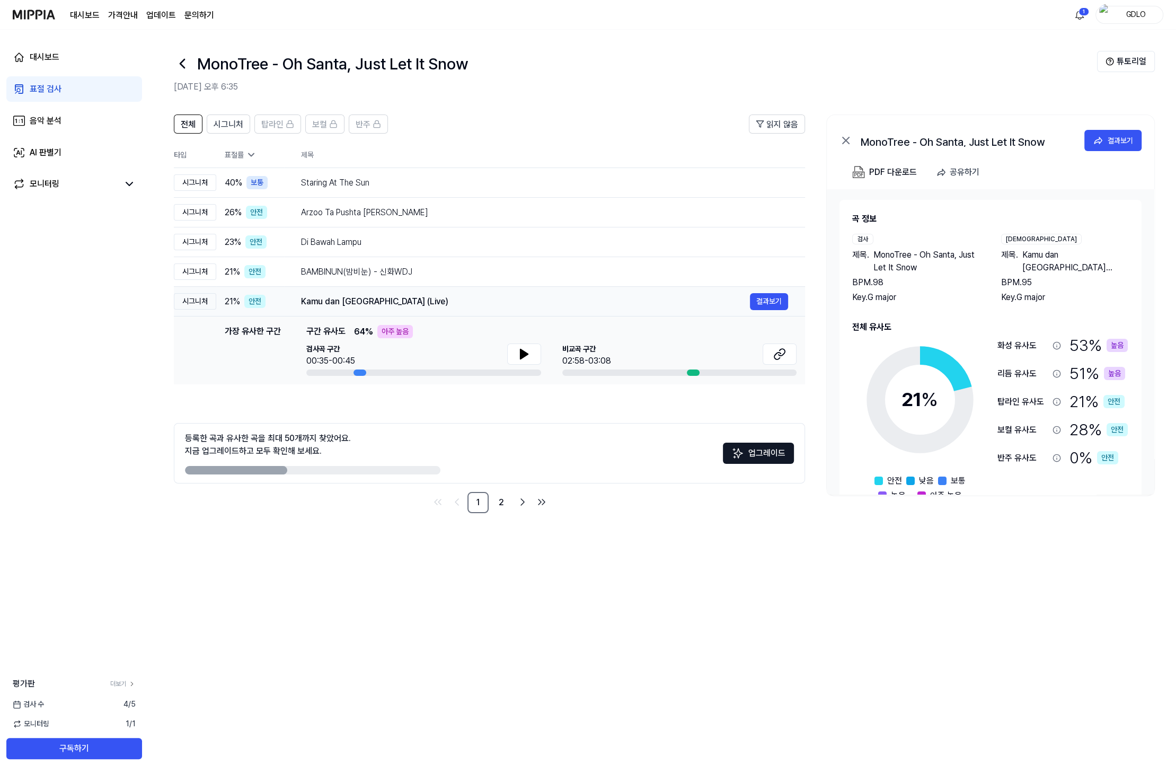
click at [427, 294] on div "Kamu dan Jakarta (Live) 결과보기" at bounding box center [544, 301] width 487 height 17
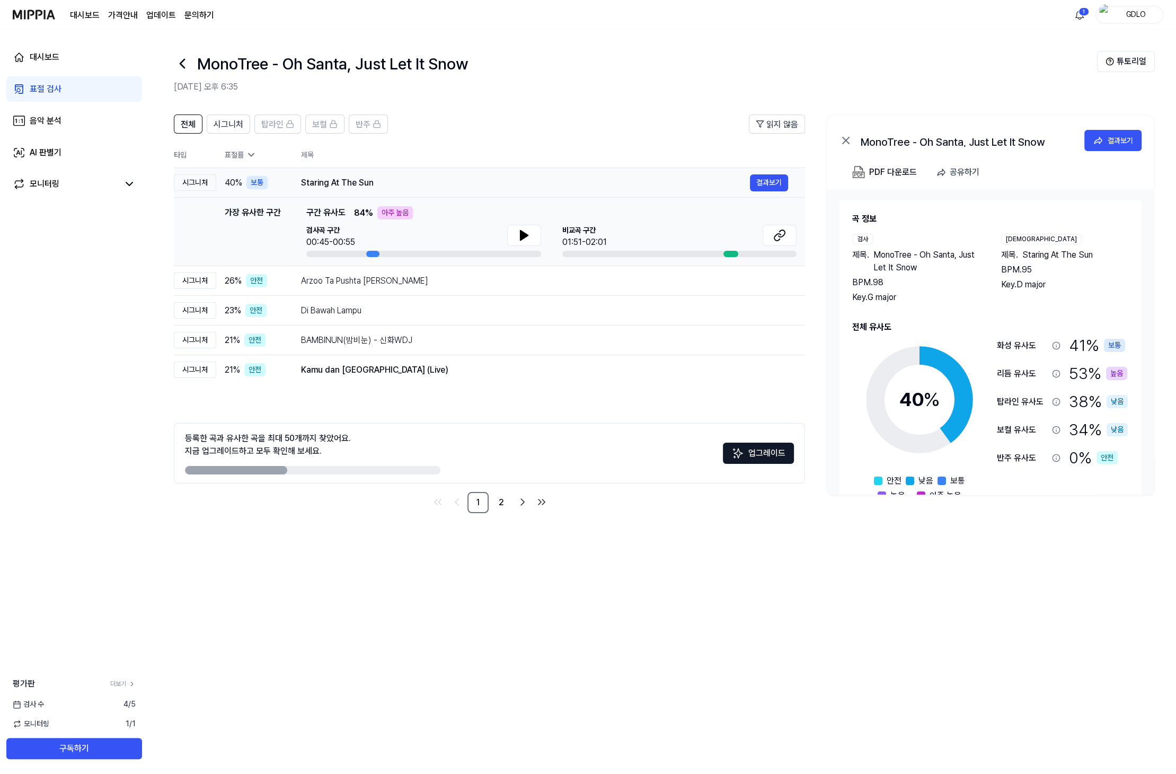
click at [445, 179] on div "Staring At The Sun" at bounding box center [525, 182] width 449 height 13
click at [448, 182] on div "Staring At The Sun" at bounding box center [525, 182] width 449 height 13
click at [776, 179] on button "결과보기" at bounding box center [769, 182] width 38 height 17
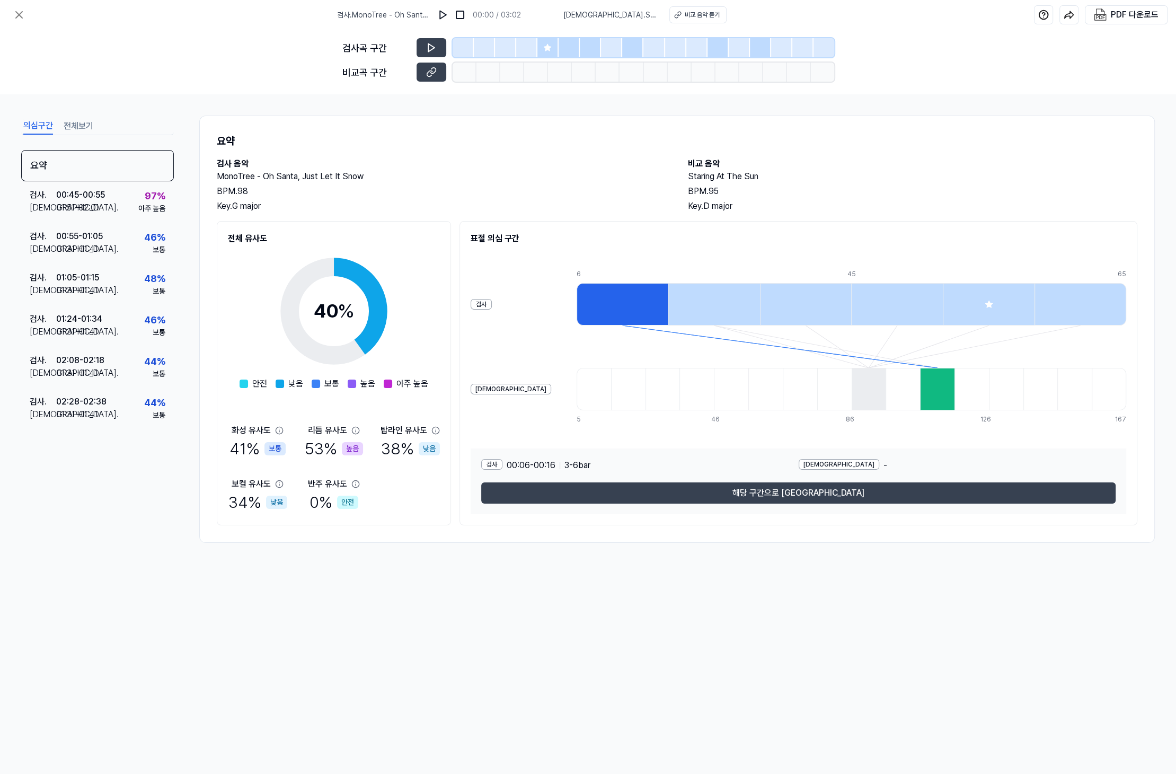
click at [883, 148] on div "요약 검사 음악 MonoTree - Oh Santa, Just Let It Snow BPM. 98 Key. G major 비교 음악 Stari…" at bounding box center [676, 328] width 955 height 427
click at [870, 132] on div "요약 검사 음악 MonoTree - Oh Santa, Just Let It Snow BPM. 98 Key. G major 비교 음악 Stari…" at bounding box center [676, 328] width 955 height 427
